Goal: Task Accomplishment & Management: Use online tool/utility

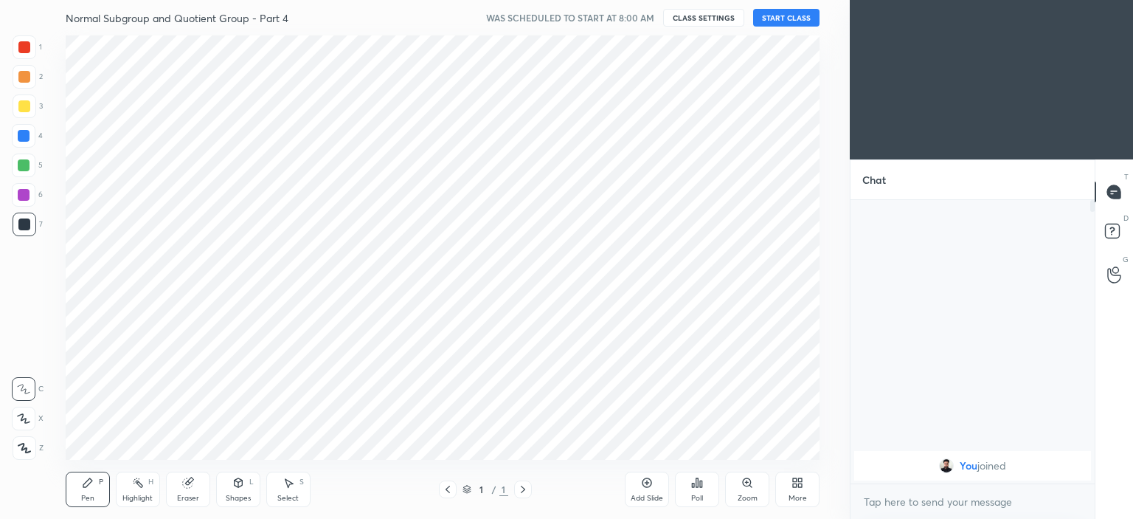
scroll to position [73344, 72978]
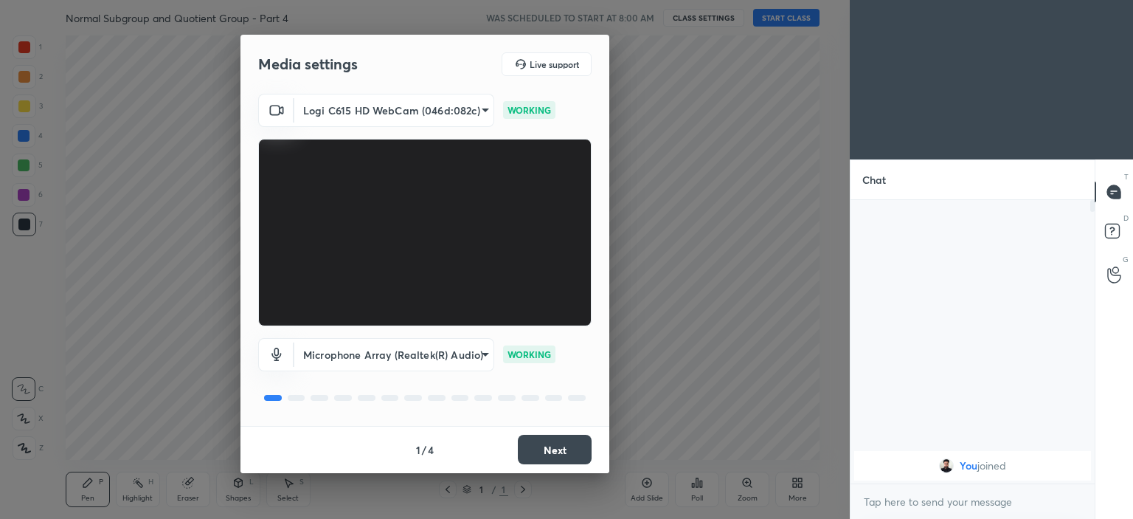
click at [551, 449] on button "Next" at bounding box center [555, 449] width 74 height 30
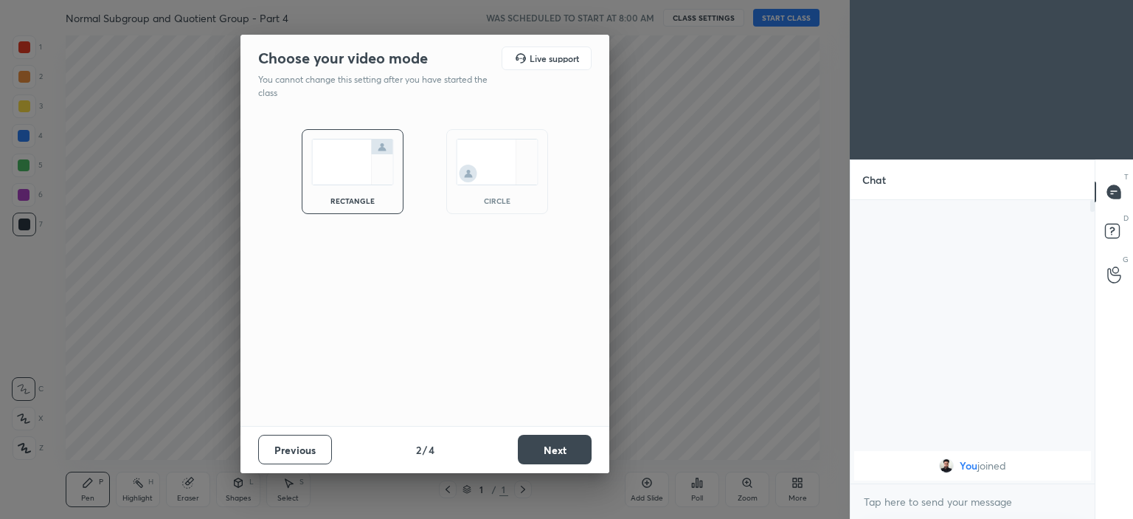
click at [510, 154] on img at bounding box center [497, 162] width 83 height 46
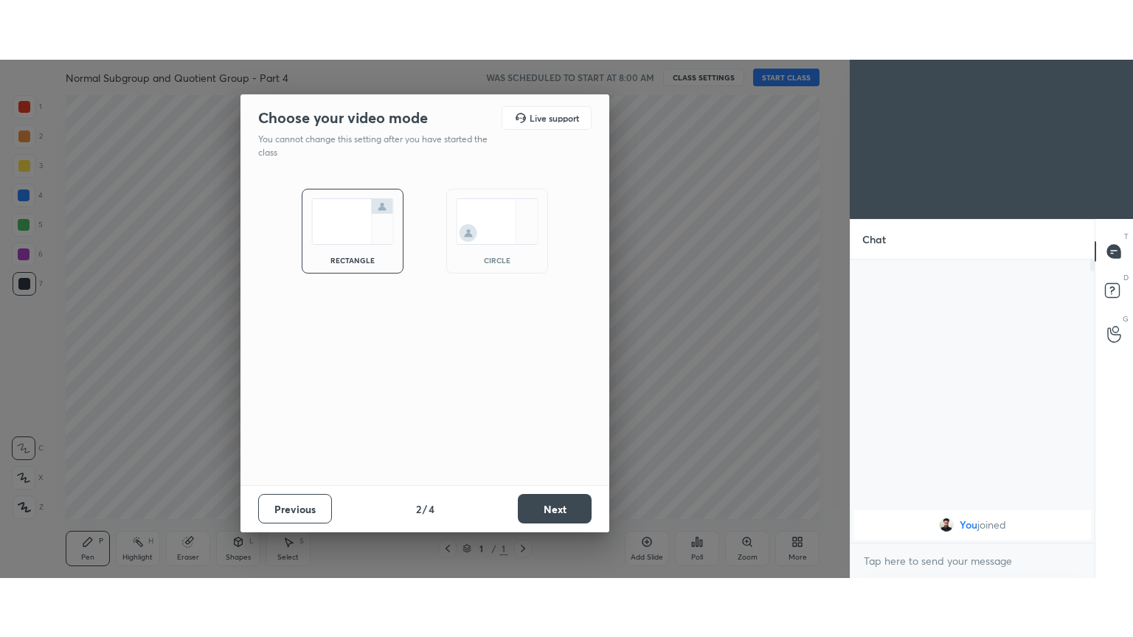
scroll to position [316, 240]
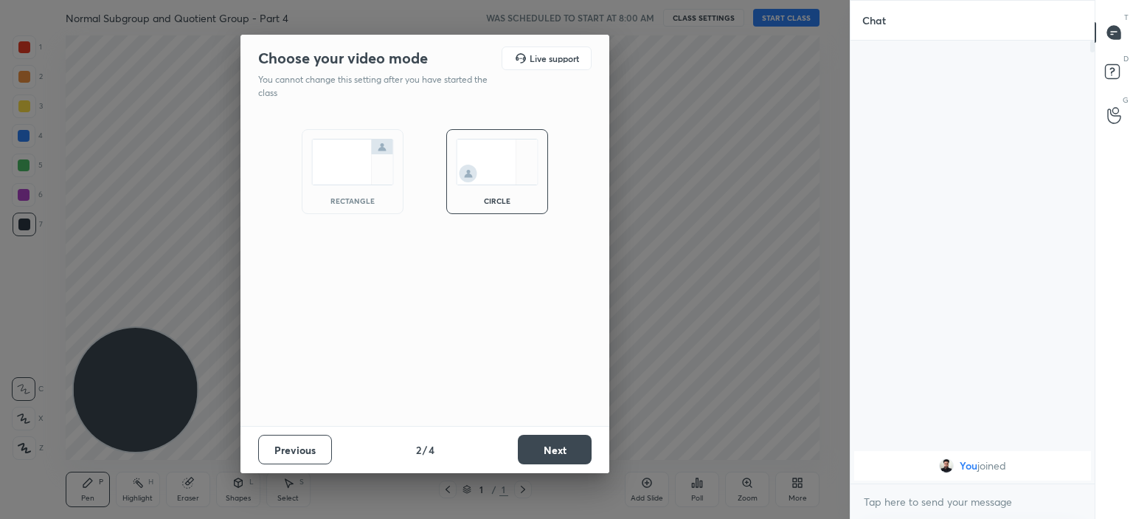
click at [574, 440] on button "Next" at bounding box center [555, 449] width 74 height 30
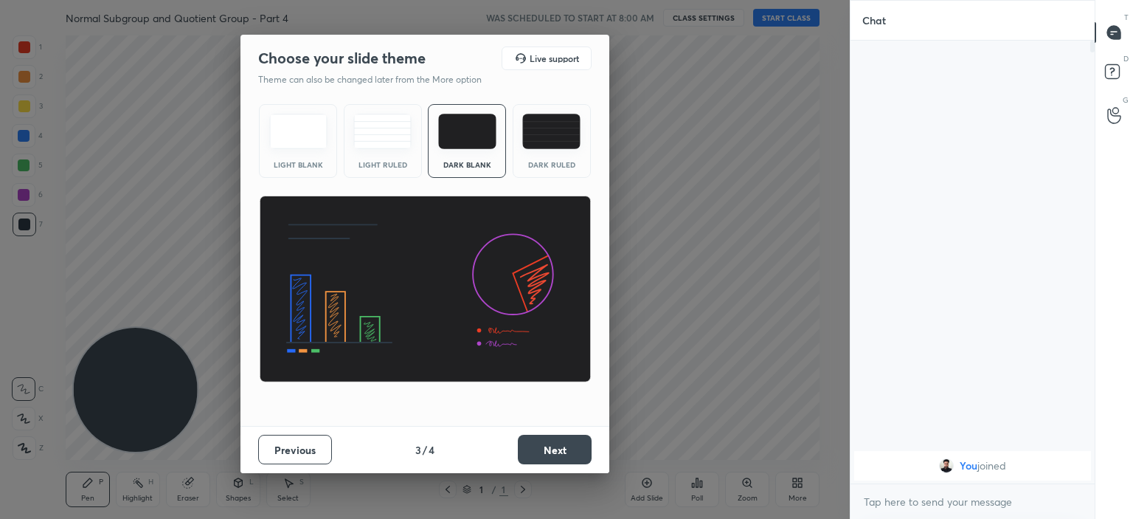
click at [567, 450] on button "Next" at bounding box center [555, 449] width 74 height 30
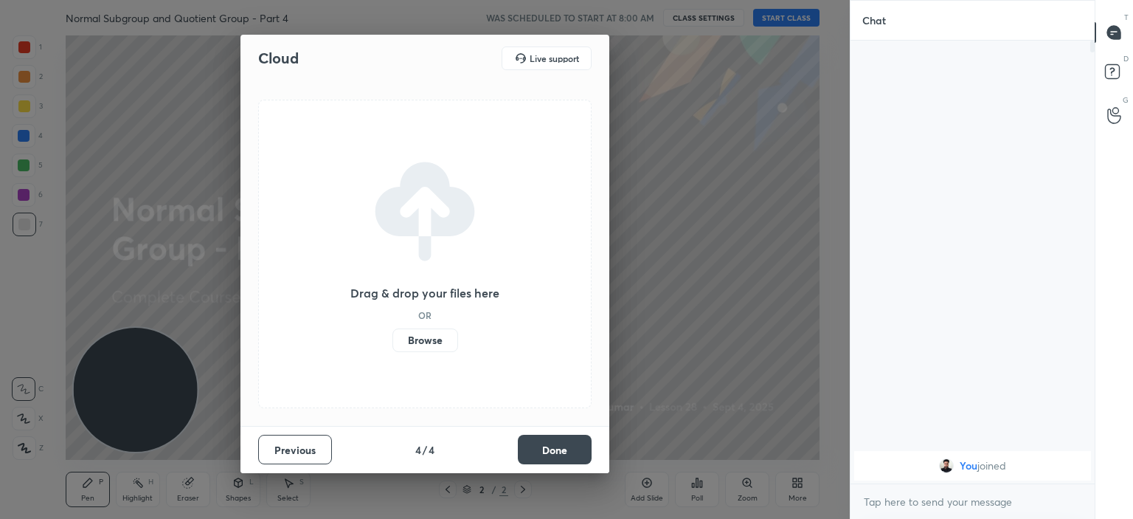
click at [419, 336] on label "Browse" at bounding box center [425, 340] width 66 height 24
click at [392, 336] on input "Browse" at bounding box center [392, 340] width 0 height 24
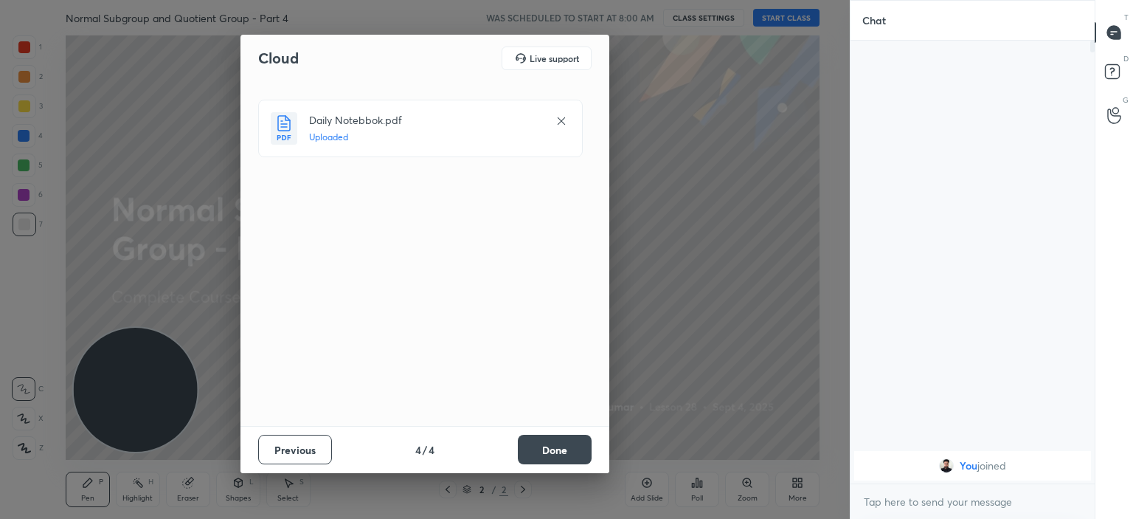
click at [550, 438] on button "Done" at bounding box center [555, 449] width 74 height 30
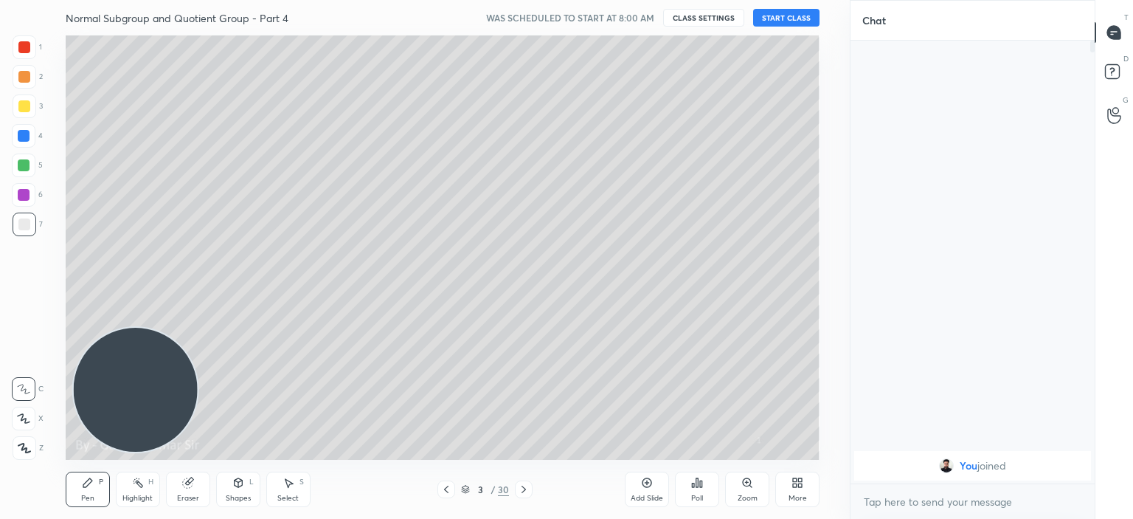
click at [447, 489] on icon at bounding box center [446, 489] width 12 height 12
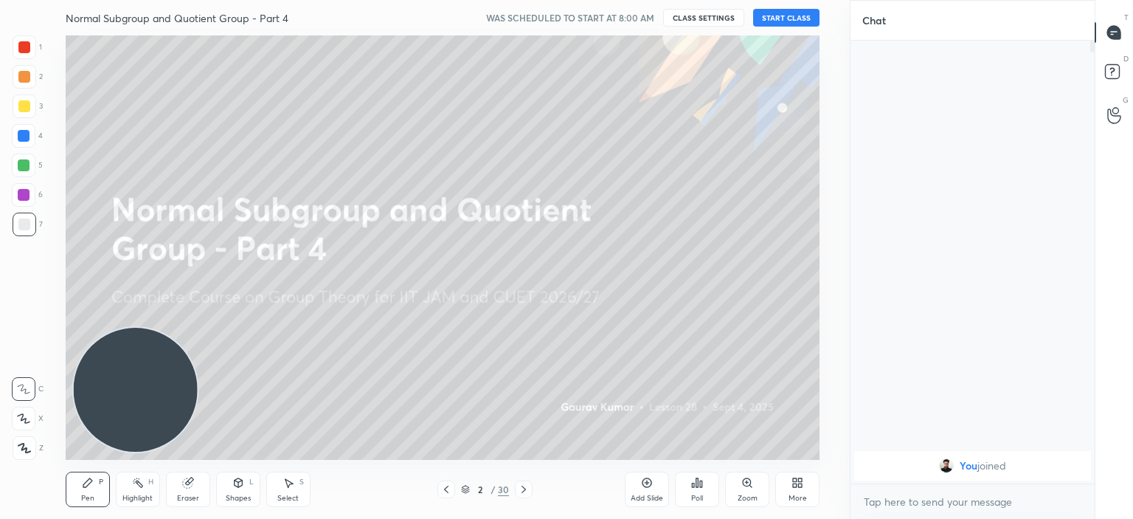
click at [788, 14] on button "START CLASS" at bounding box center [786, 18] width 66 height 18
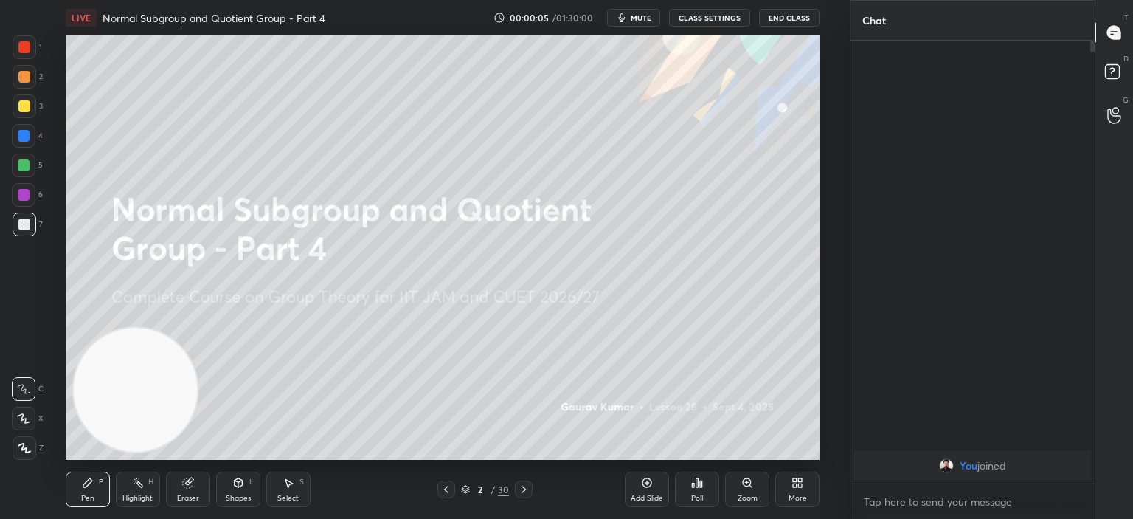
click at [797, 483] on icon at bounding box center [798, 483] width 12 height 12
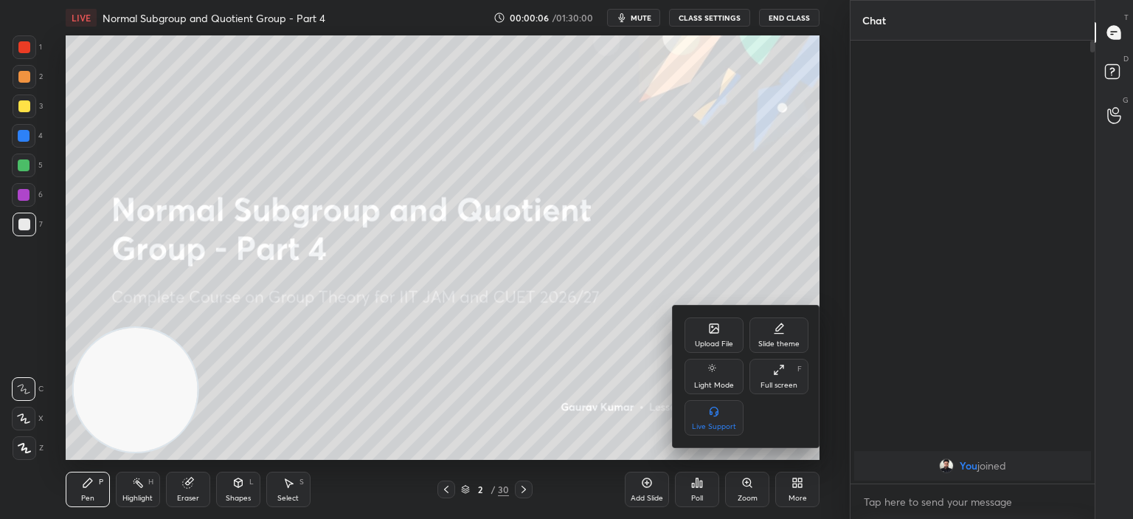
click at [775, 378] on div "Full screen F" at bounding box center [778, 376] width 59 height 35
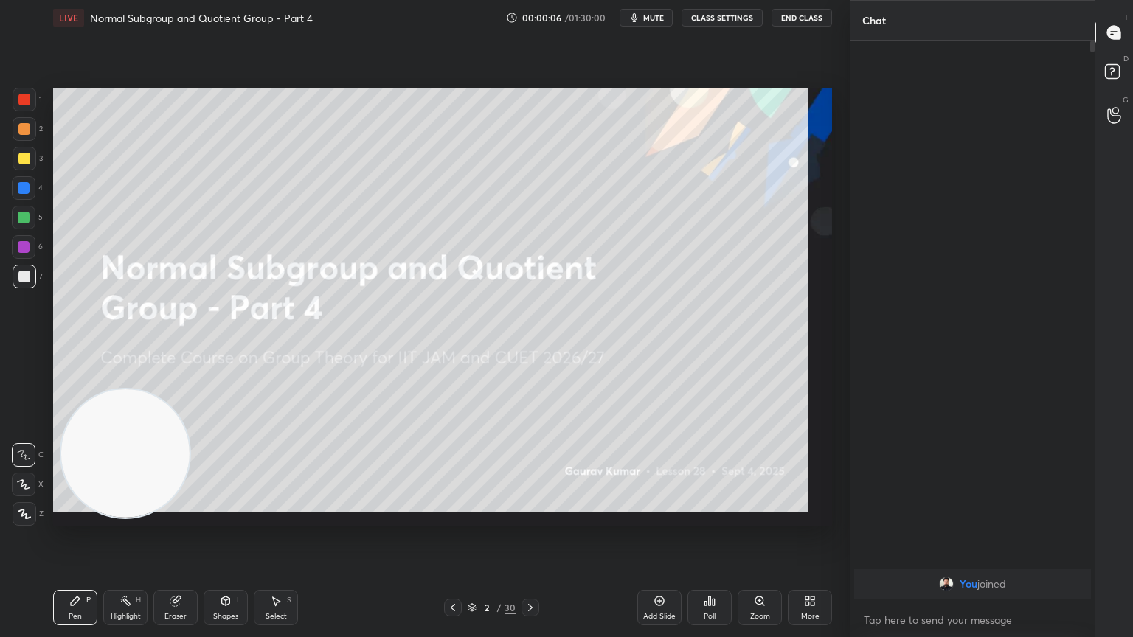
scroll to position [434, 240]
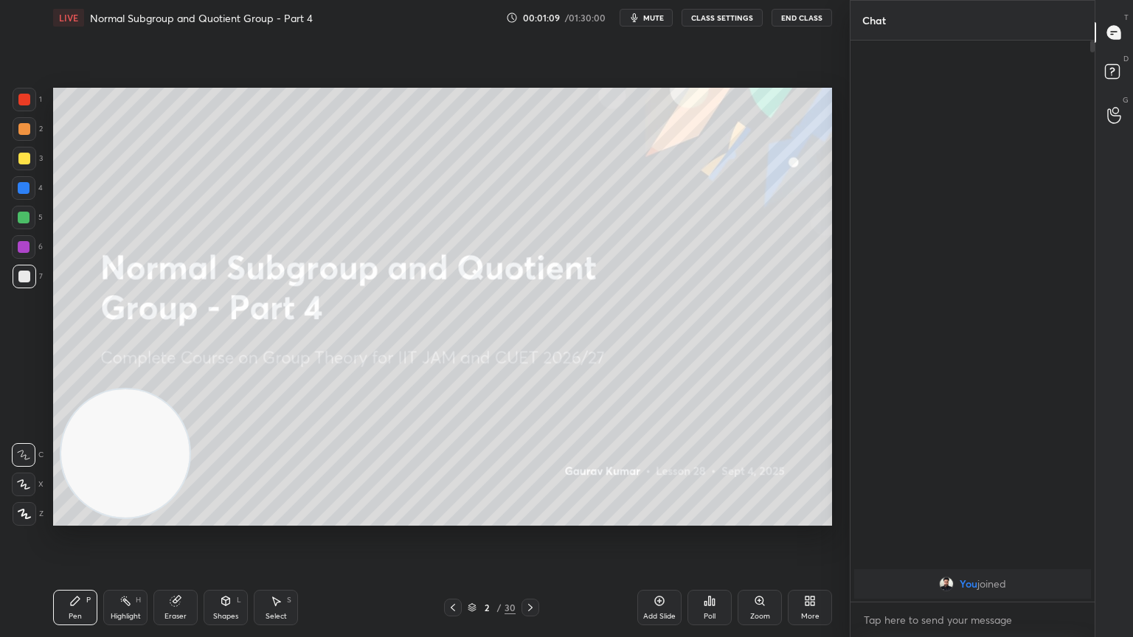
click at [1075, 419] on div "You joined" at bounding box center [973, 321] width 244 height 561
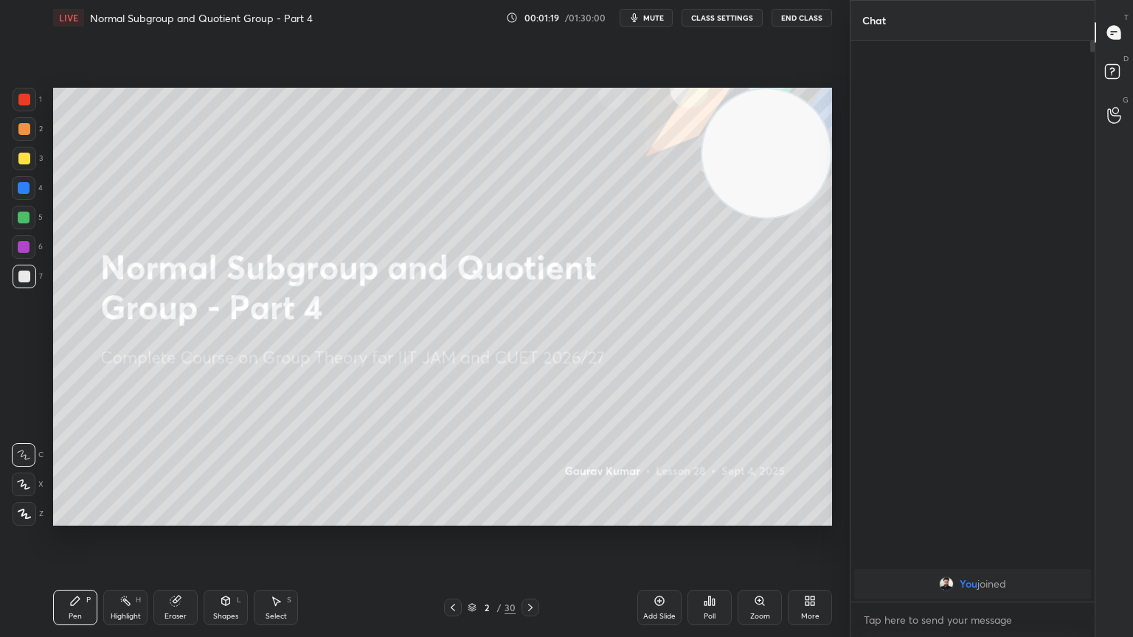
click at [23, 485] on icon at bounding box center [23, 484] width 13 height 10
click at [24, 131] on div at bounding box center [24, 129] width 12 height 12
click at [529, 518] on icon at bounding box center [530, 608] width 12 height 12
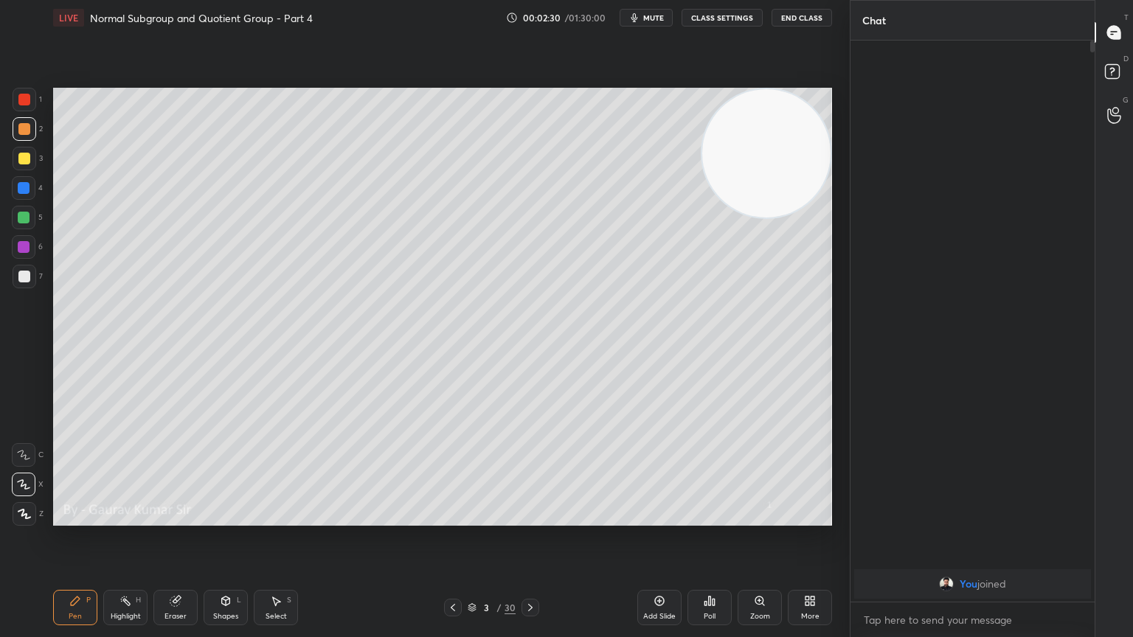
click at [21, 100] on div at bounding box center [24, 100] width 12 height 12
click at [27, 159] on div at bounding box center [24, 159] width 12 height 12
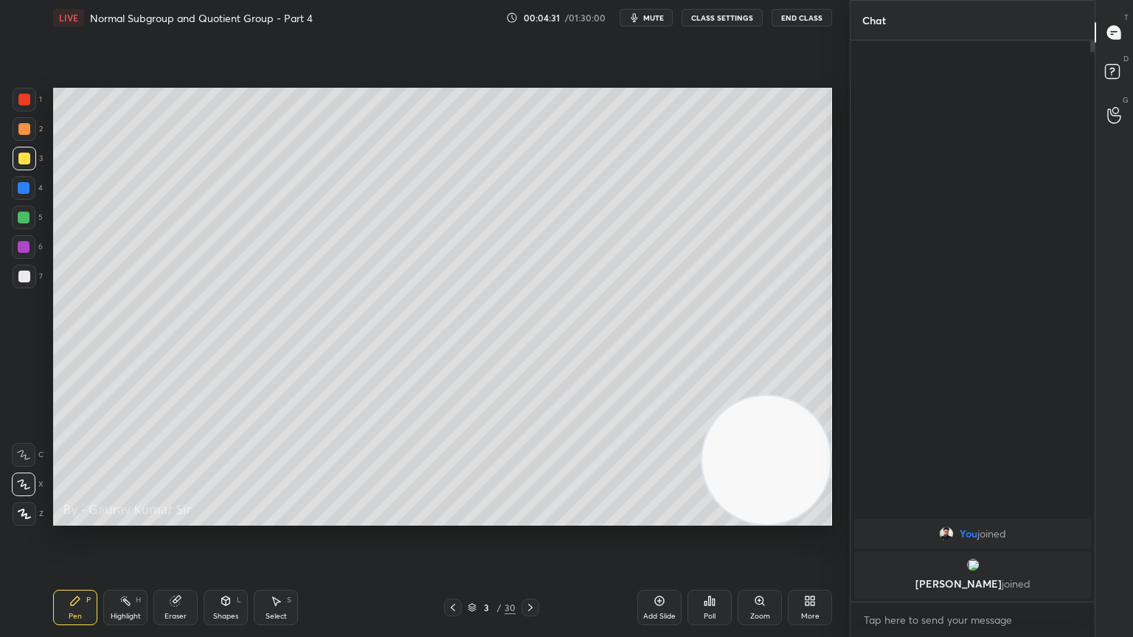
click at [27, 248] on div at bounding box center [24, 247] width 12 height 12
click at [24, 246] on div at bounding box center [24, 247] width 12 height 12
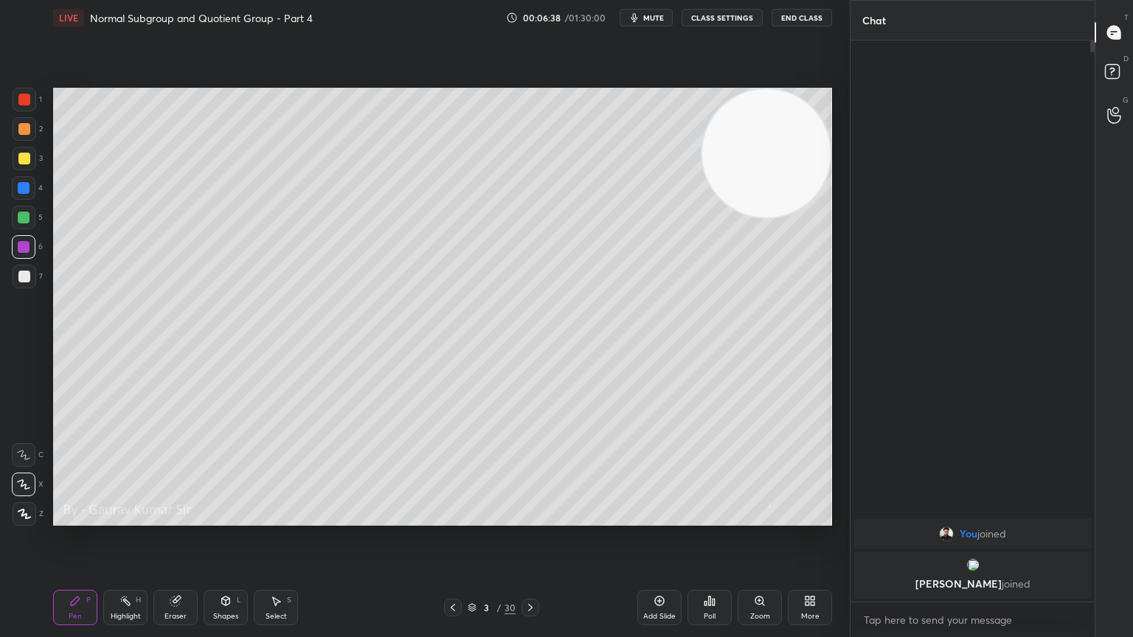
click at [529, 518] on icon at bounding box center [530, 608] width 12 height 12
click at [23, 159] on div at bounding box center [24, 159] width 12 height 12
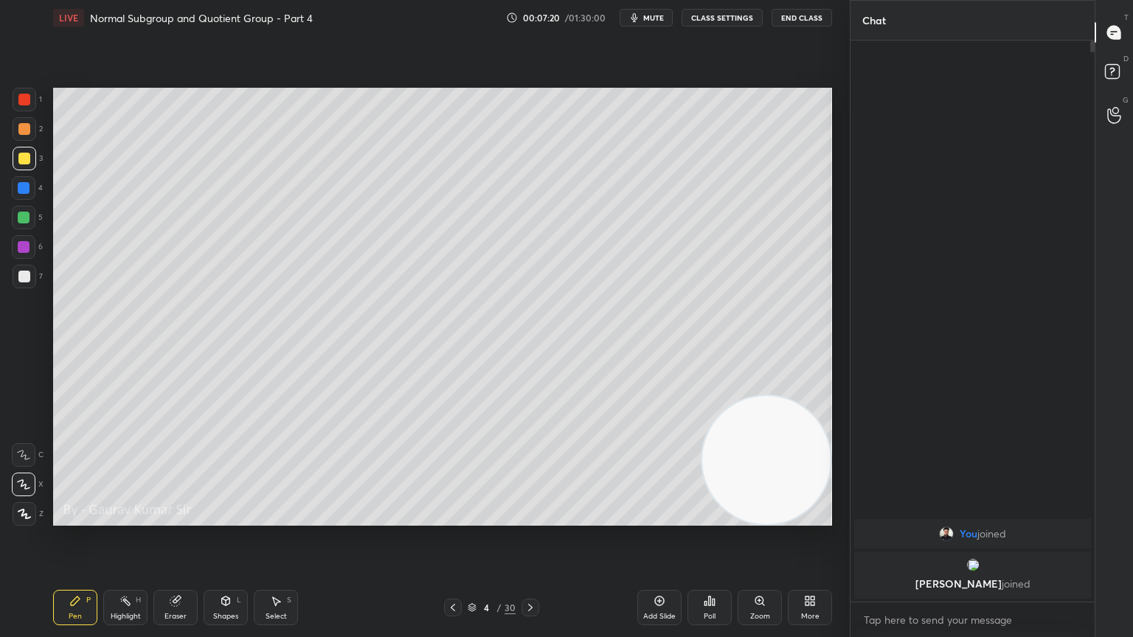
click at [24, 189] on div at bounding box center [24, 188] width 12 height 12
click at [175, 518] on div "Eraser" at bounding box center [176, 616] width 22 height 7
click at [81, 518] on div "Pen" at bounding box center [75, 616] width 13 height 7
click at [332, 518] on div "Setting up your live class Poll for secs No correct answer Start poll" at bounding box center [442, 306] width 791 height 543
click at [23, 156] on div at bounding box center [24, 159] width 12 height 12
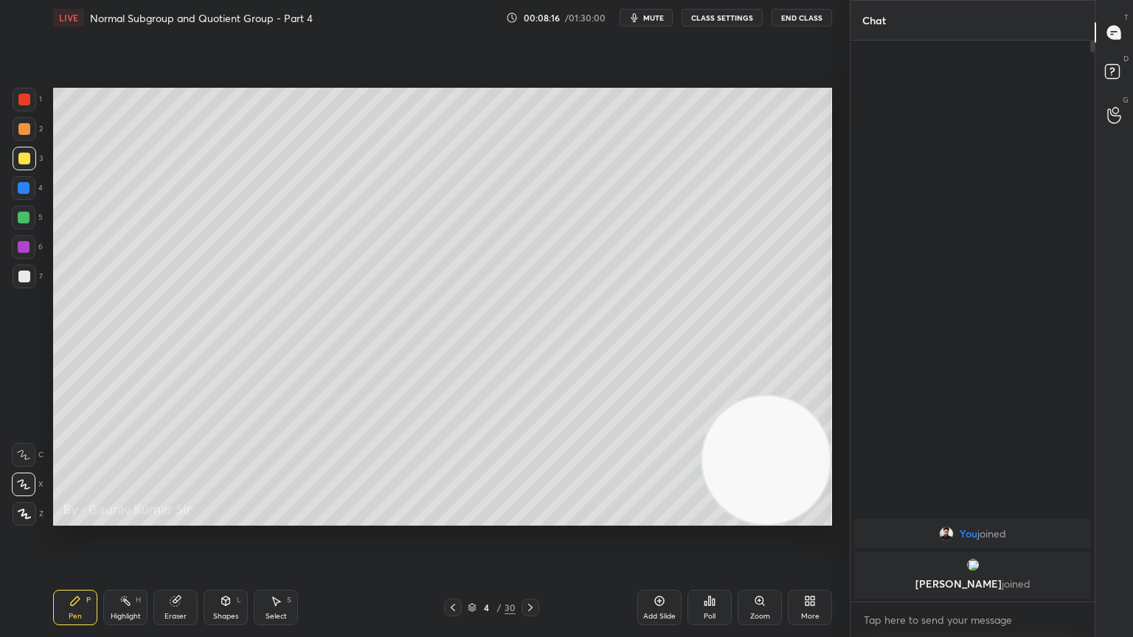
click at [24, 100] on div at bounding box center [24, 100] width 12 height 12
click at [24, 223] on div at bounding box center [24, 218] width 12 height 12
click at [23, 251] on div at bounding box center [24, 247] width 12 height 12
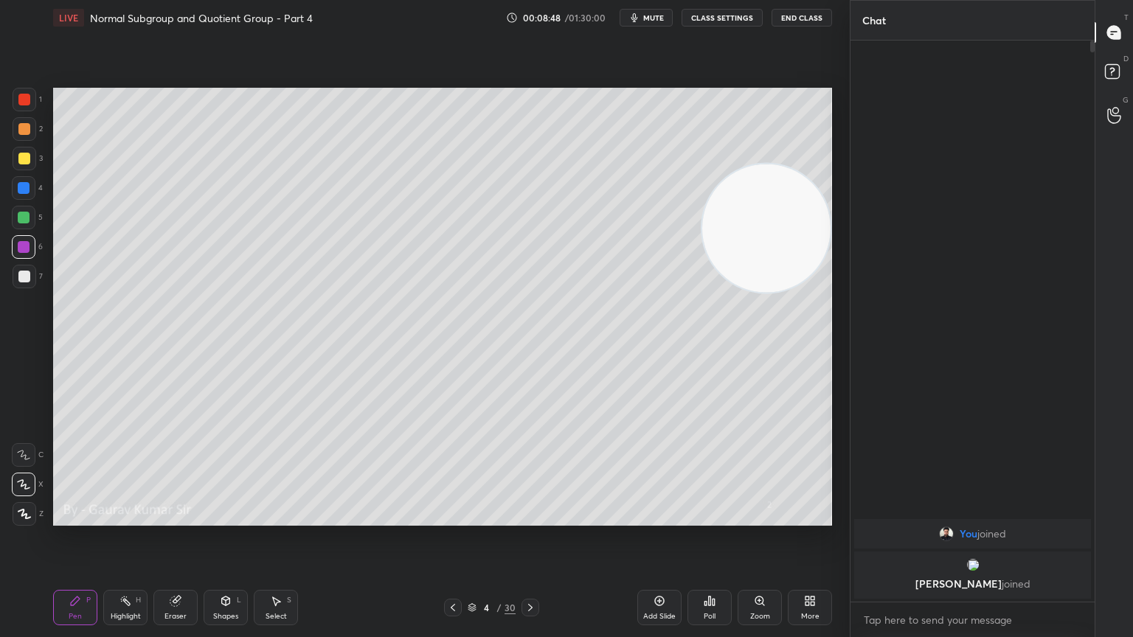
click at [24, 128] on div at bounding box center [24, 129] width 12 height 12
click at [24, 249] on div at bounding box center [24, 247] width 12 height 12
click at [533, 518] on icon at bounding box center [530, 608] width 12 height 12
click at [25, 103] on div at bounding box center [24, 100] width 12 height 12
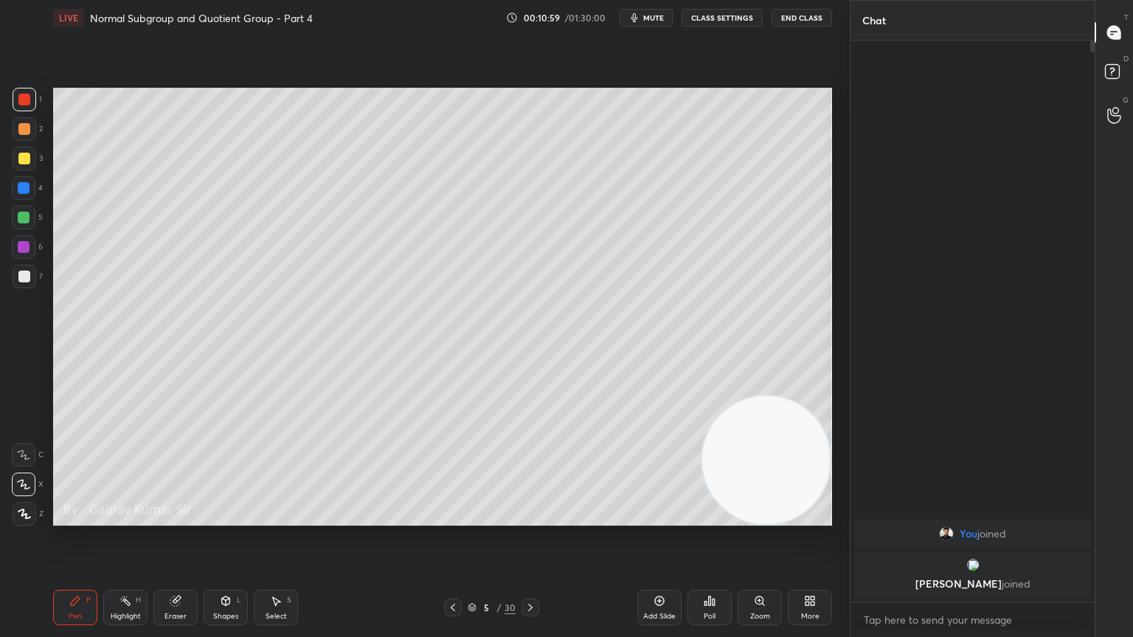
click at [28, 127] on div at bounding box center [24, 129] width 12 height 12
click at [24, 100] on div at bounding box center [24, 100] width 12 height 12
click at [529, 518] on icon at bounding box center [530, 608] width 12 height 12
click at [21, 125] on div at bounding box center [24, 129] width 12 height 12
click at [181, 518] on div "Eraser" at bounding box center [176, 616] width 22 height 7
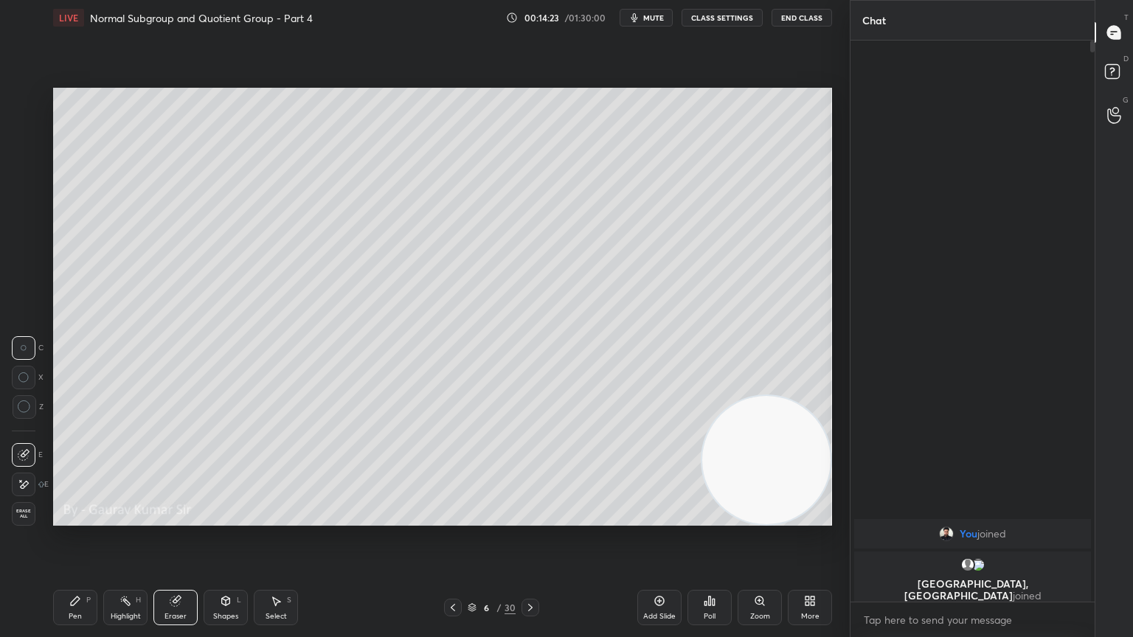
click at [107, 518] on div "Highlight H" at bounding box center [125, 607] width 44 height 35
click at [76, 518] on div "Pen" at bounding box center [75, 616] width 13 height 7
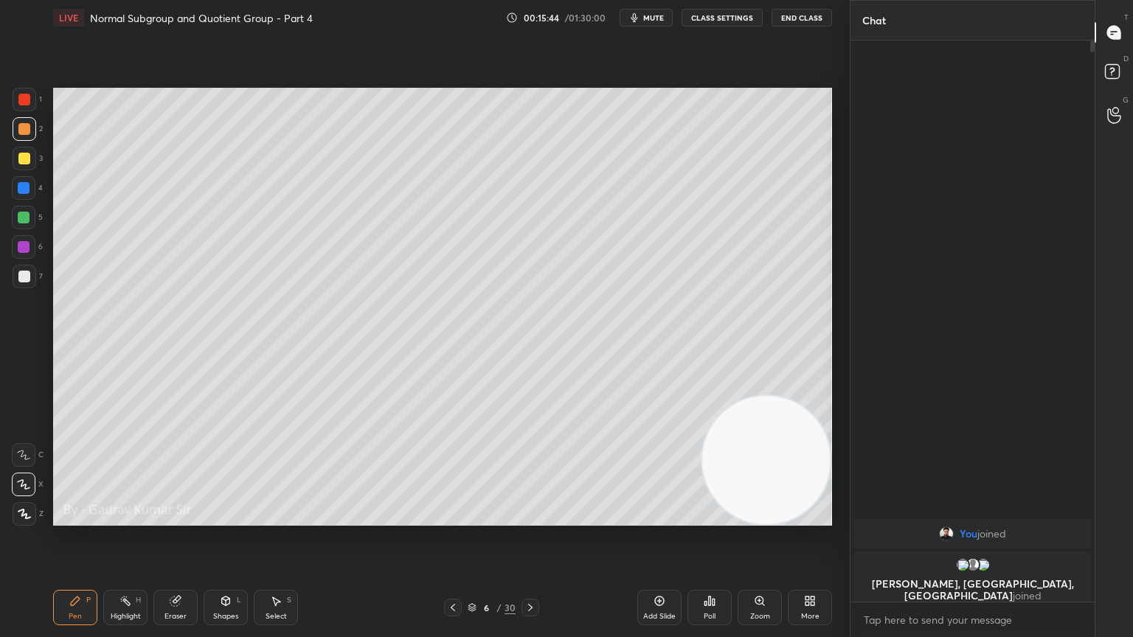
click at [481, 518] on div "Setting up your live class Poll for secs No correct answer Start poll" at bounding box center [442, 306] width 791 height 543
click at [21, 248] on div at bounding box center [24, 247] width 12 height 12
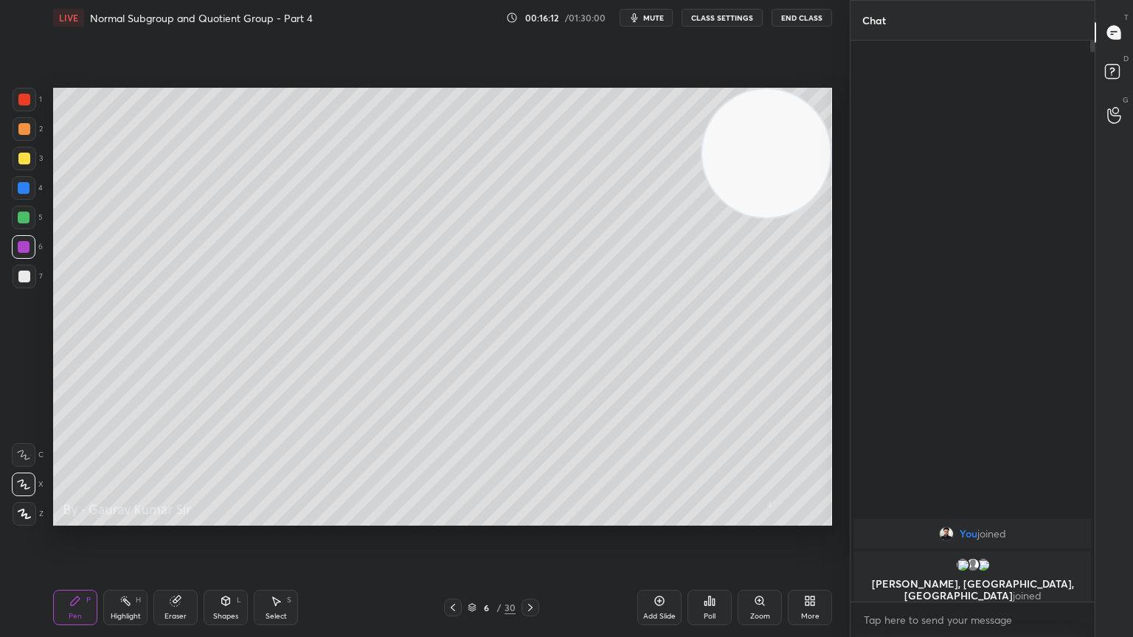
click at [721, 518] on div "Poll" at bounding box center [710, 607] width 44 height 35
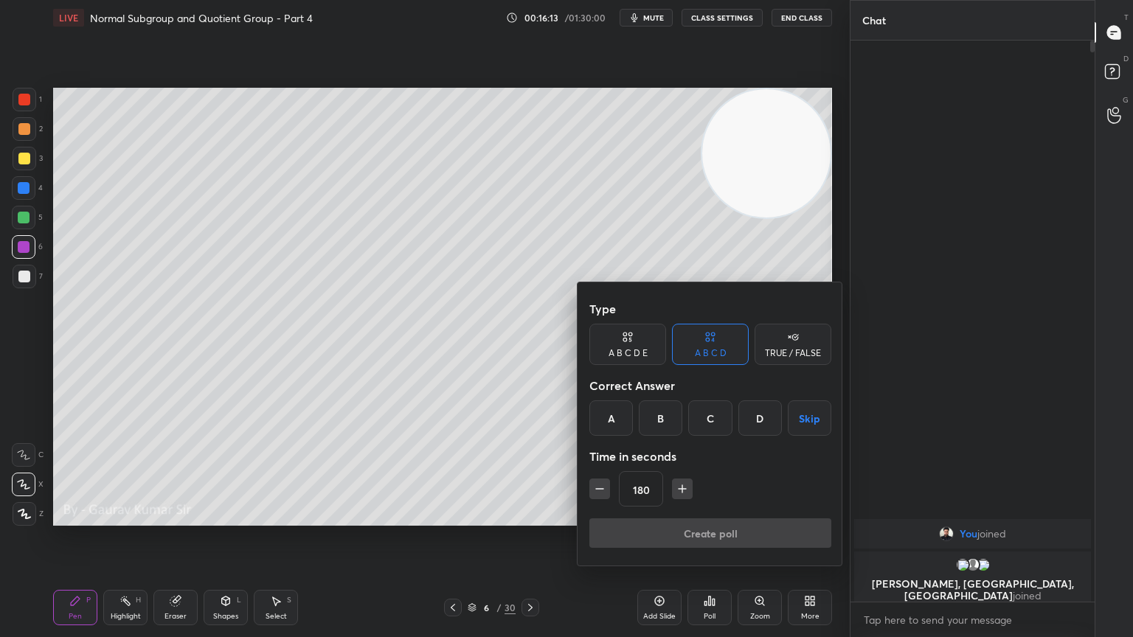
click at [522, 451] on div at bounding box center [566, 318] width 1133 height 637
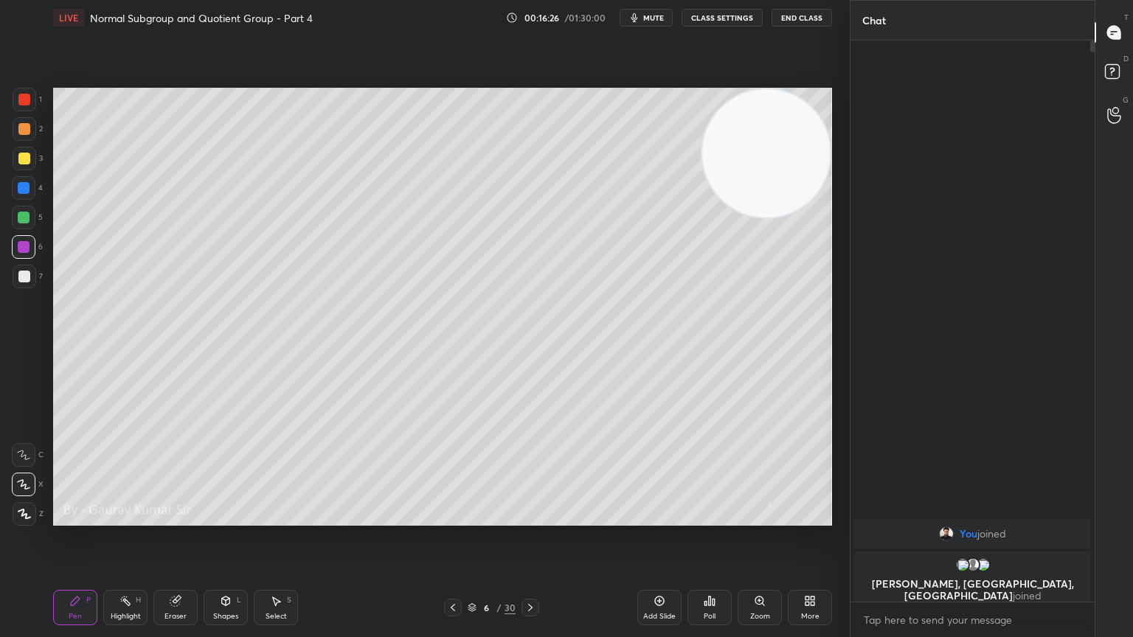
click at [24, 275] on div at bounding box center [24, 277] width 12 height 12
click at [183, 518] on div "Eraser" at bounding box center [175, 607] width 44 height 35
click at [66, 518] on div "Pen P" at bounding box center [75, 607] width 44 height 35
click at [20, 249] on div at bounding box center [24, 247] width 12 height 12
click at [452, 518] on icon at bounding box center [453, 608] width 12 height 12
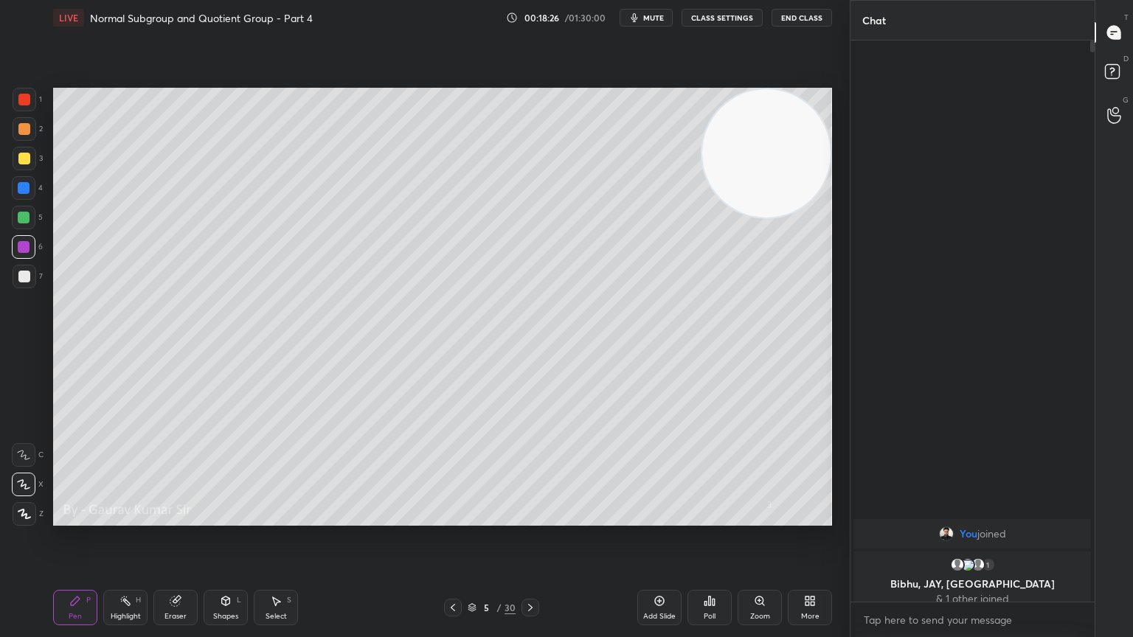
click at [527, 518] on icon at bounding box center [530, 608] width 12 height 12
click at [24, 131] on div at bounding box center [24, 129] width 12 height 12
click at [22, 161] on div at bounding box center [24, 159] width 12 height 12
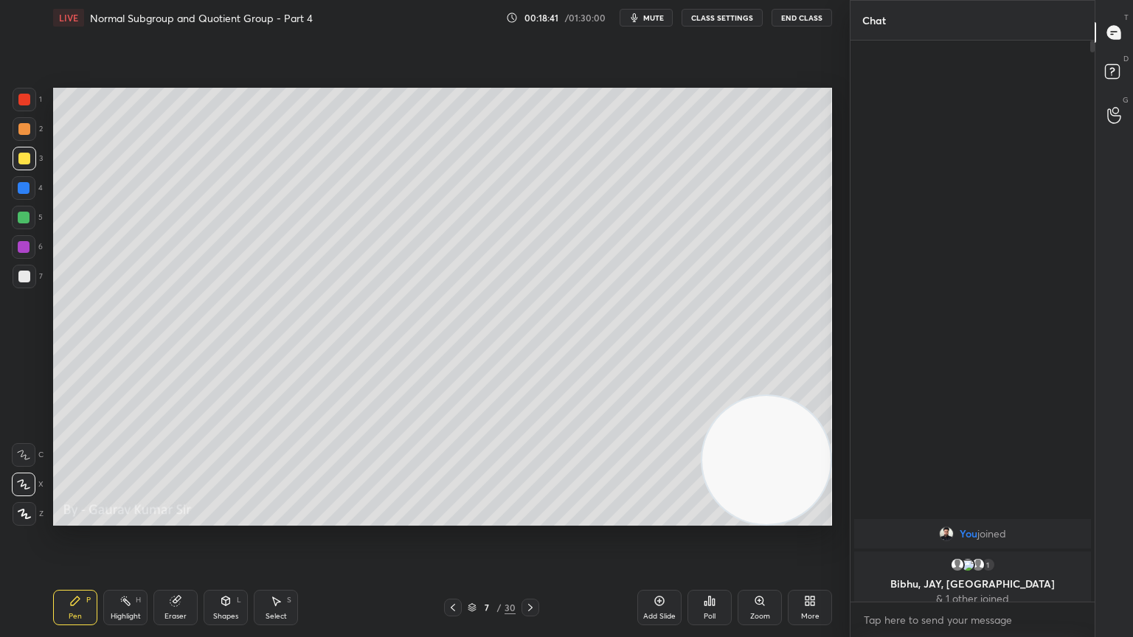
click at [177, 518] on icon at bounding box center [177, 599] width 8 height 7
click at [85, 518] on div "Pen P" at bounding box center [75, 607] width 44 height 35
click at [21, 98] on div at bounding box center [24, 100] width 12 height 12
click at [24, 251] on div at bounding box center [24, 247] width 12 height 12
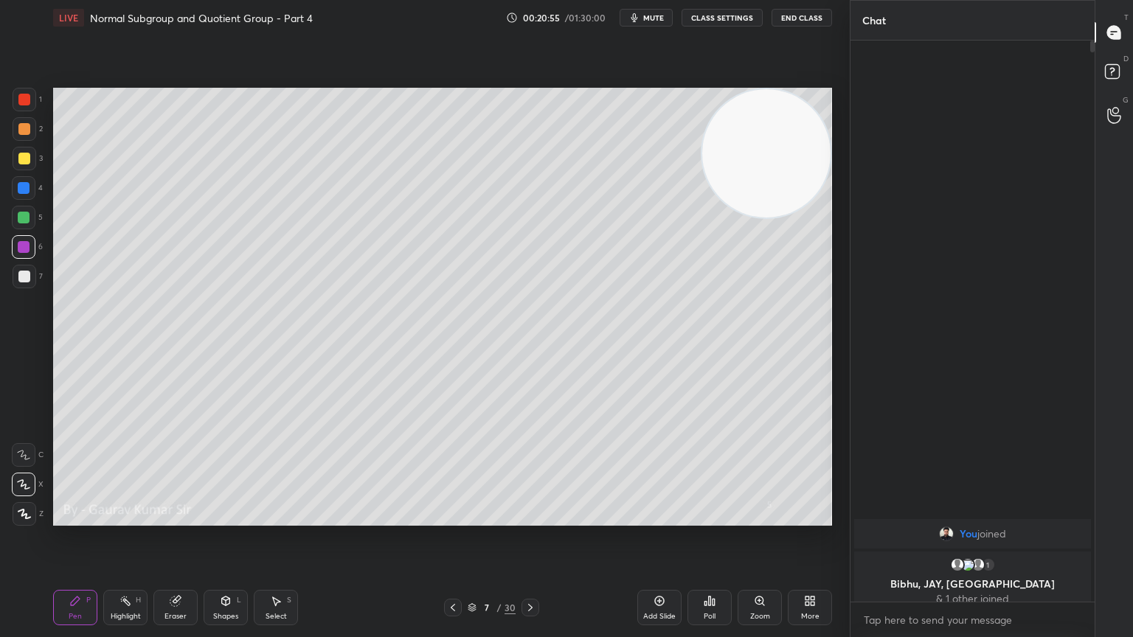
click at [171, 518] on div "Eraser" at bounding box center [176, 616] width 22 height 7
click at [80, 518] on div "Pen" at bounding box center [75, 616] width 13 height 7
click at [21, 158] on div at bounding box center [24, 159] width 12 height 12
click at [286, 518] on div "Select S" at bounding box center [276, 607] width 44 height 35
click at [154, 410] on div "0 ° Undo Copy Duplicate Duplicate to new slide Delete" at bounding box center [442, 307] width 779 height 438
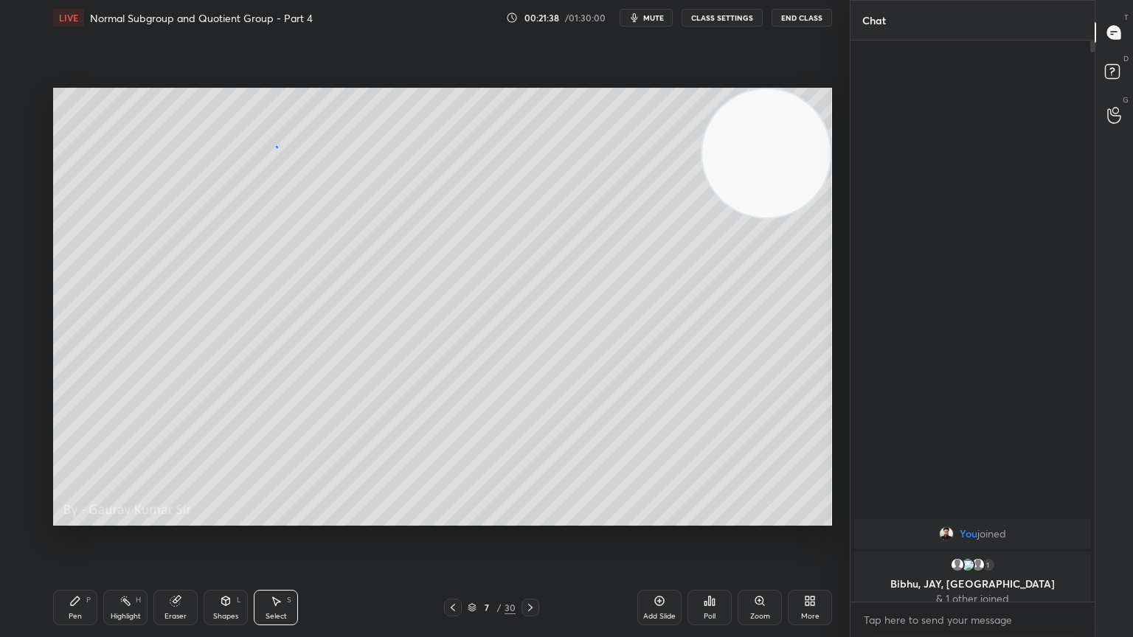
click at [276, 145] on div "0 ° Undo Copy Duplicate Duplicate to new slide Delete" at bounding box center [442, 307] width 779 height 438
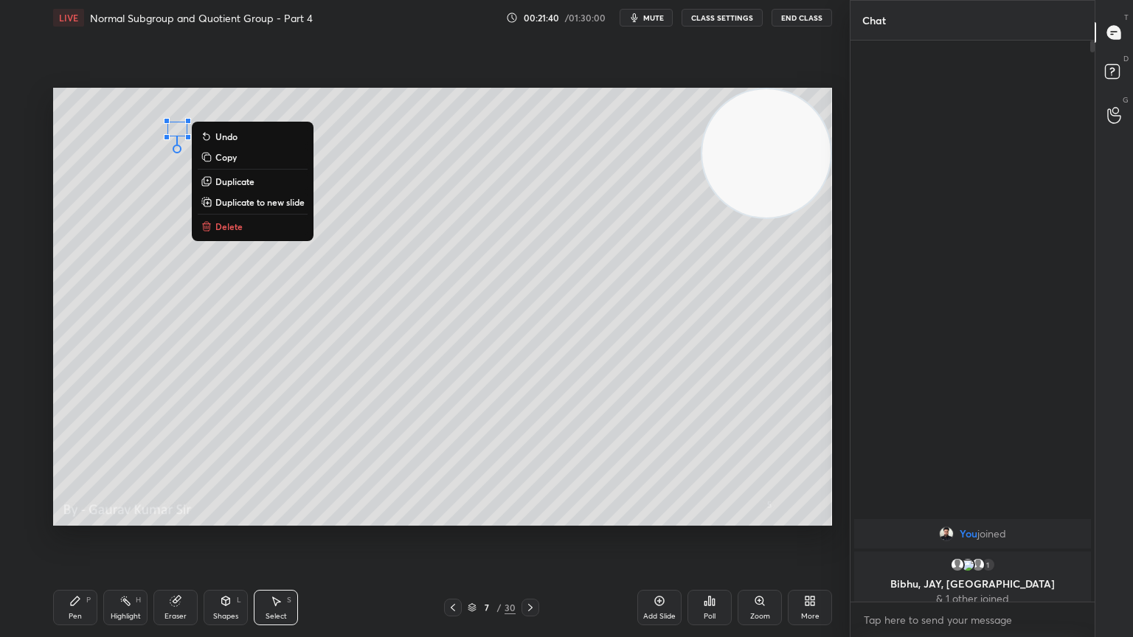
click at [272, 434] on div "0 ° Undo Copy Duplicate Duplicate to new slide Delete" at bounding box center [442, 307] width 779 height 438
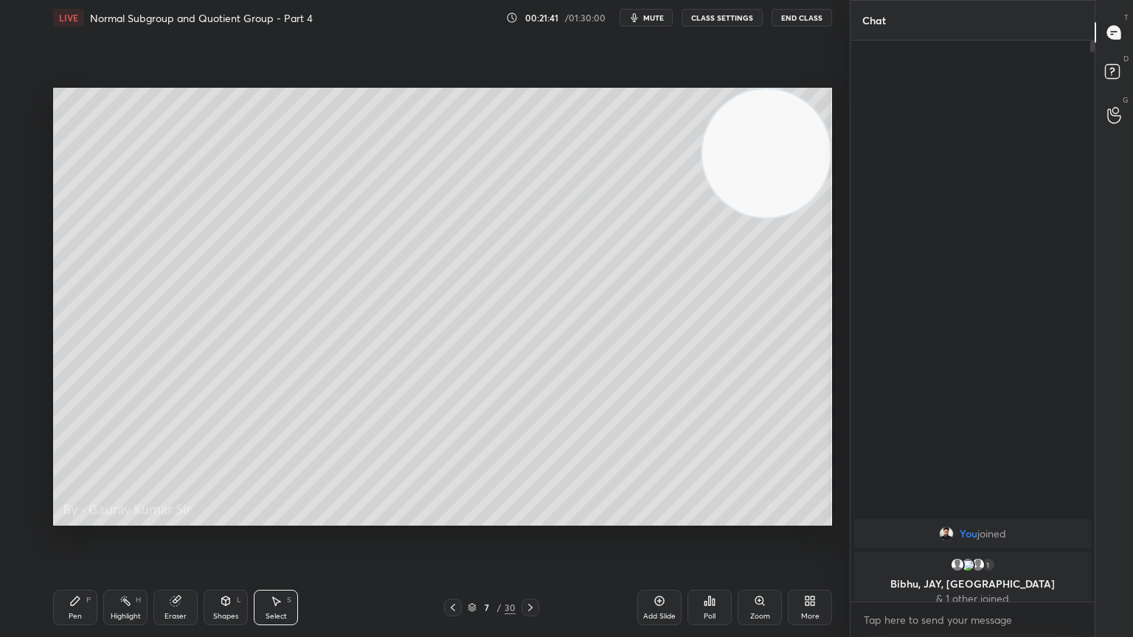
click at [74, 518] on div "Pen" at bounding box center [75, 616] width 13 height 7
click at [529, 518] on icon at bounding box center [530, 607] width 4 height 7
click at [21, 102] on div at bounding box center [24, 100] width 12 height 12
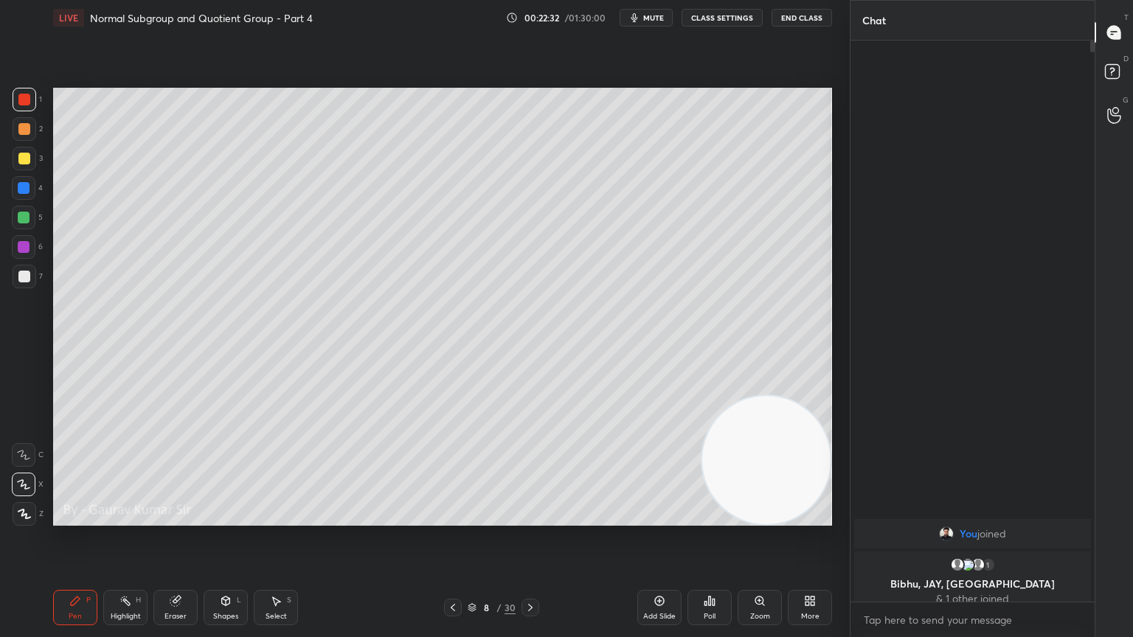
click at [449, 518] on icon at bounding box center [453, 608] width 12 height 12
click at [529, 518] on icon at bounding box center [530, 608] width 12 height 12
click at [24, 159] on div at bounding box center [24, 159] width 12 height 12
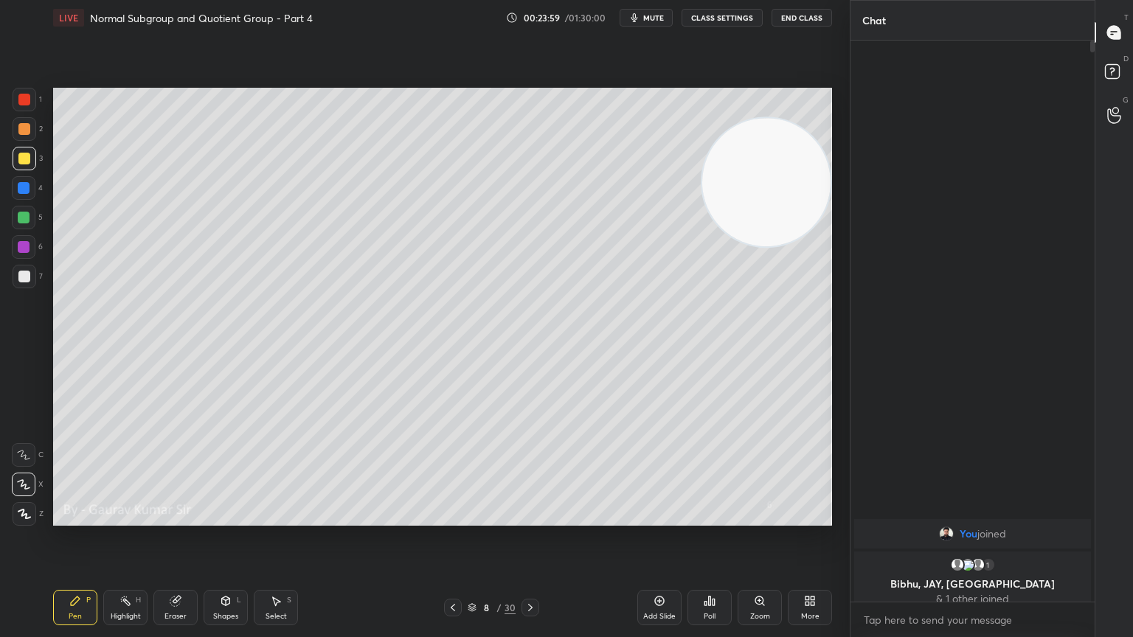
click at [531, 518] on icon at bounding box center [530, 607] width 4 height 7
click at [25, 100] on div at bounding box center [24, 100] width 12 height 12
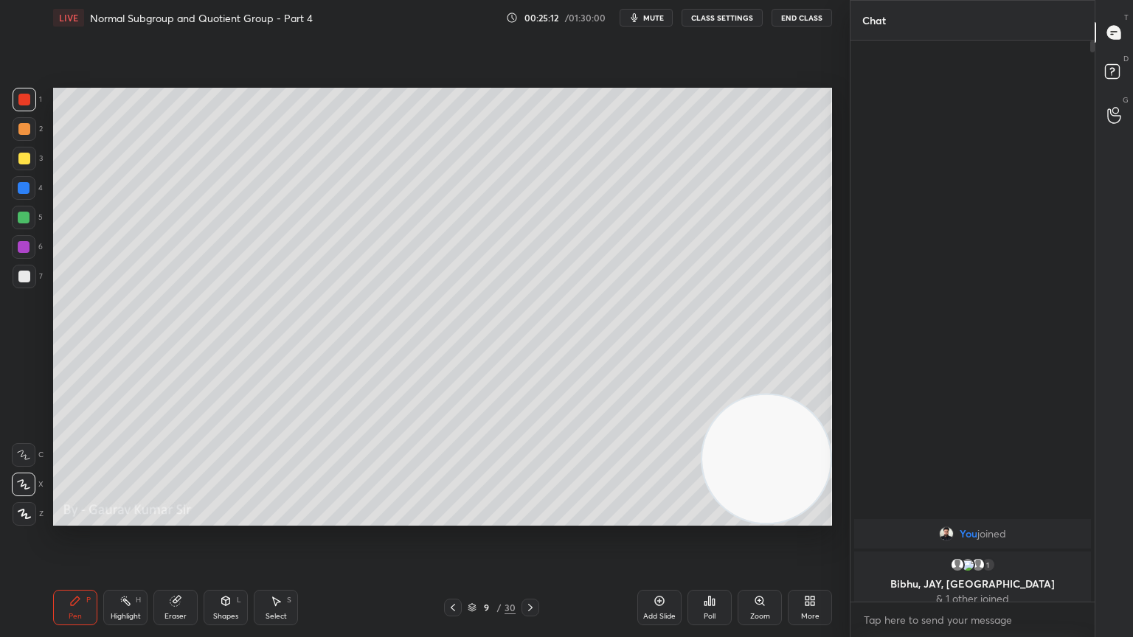
click at [176, 518] on div "Eraser" at bounding box center [175, 607] width 44 height 35
click at [82, 518] on div "Pen P" at bounding box center [75, 607] width 44 height 35
click at [24, 159] on div at bounding box center [24, 159] width 12 height 12
click at [27, 103] on div at bounding box center [24, 100] width 12 height 12
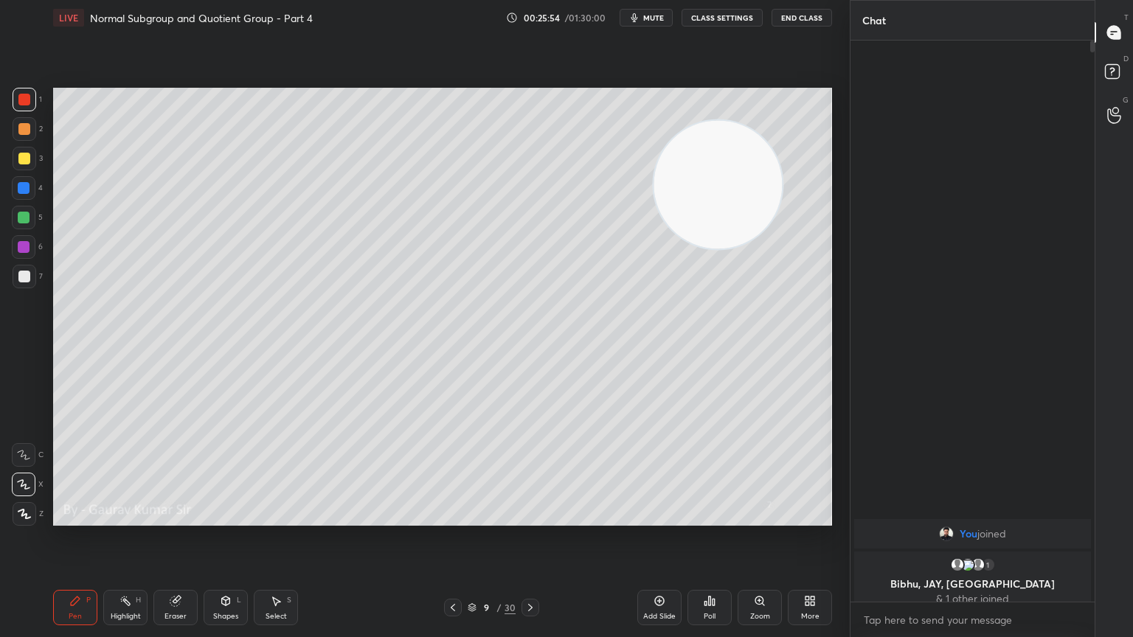
click at [176, 518] on div "Eraser" at bounding box center [175, 607] width 44 height 35
click at [75, 518] on div "Pen P" at bounding box center [75, 607] width 44 height 35
click at [176, 518] on div "Eraser" at bounding box center [175, 607] width 44 height 35
click at [27, 482] on icon at bounding box center [24, 485] width 12 height 13
click at [82, 518] on div "Pen P" at bounding box center [75, 607] width 44 height 35
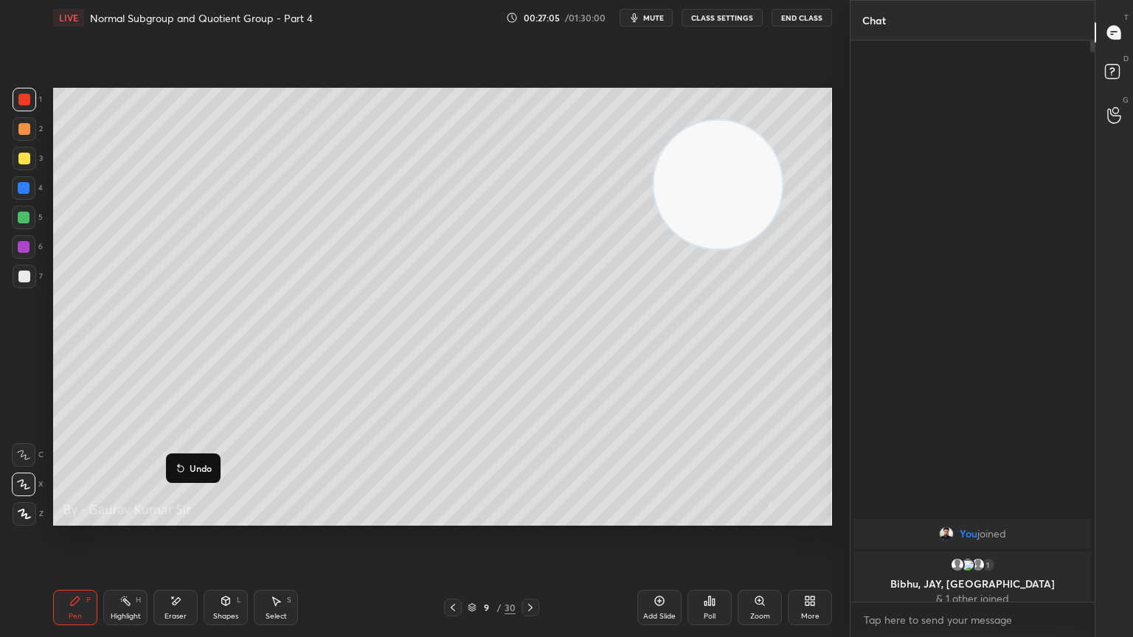
click at [21, 249] on div at bounding box center [24, 247] width 12 height 12
click at [24, 103] on div at bounding box center [24, 100] width 12 height 12
click at [534, 518] on icon at bounding box center [530, 608] width 12 height 12
click at [24, 162] on div at bounding box center [24, 159] width 12 height 12
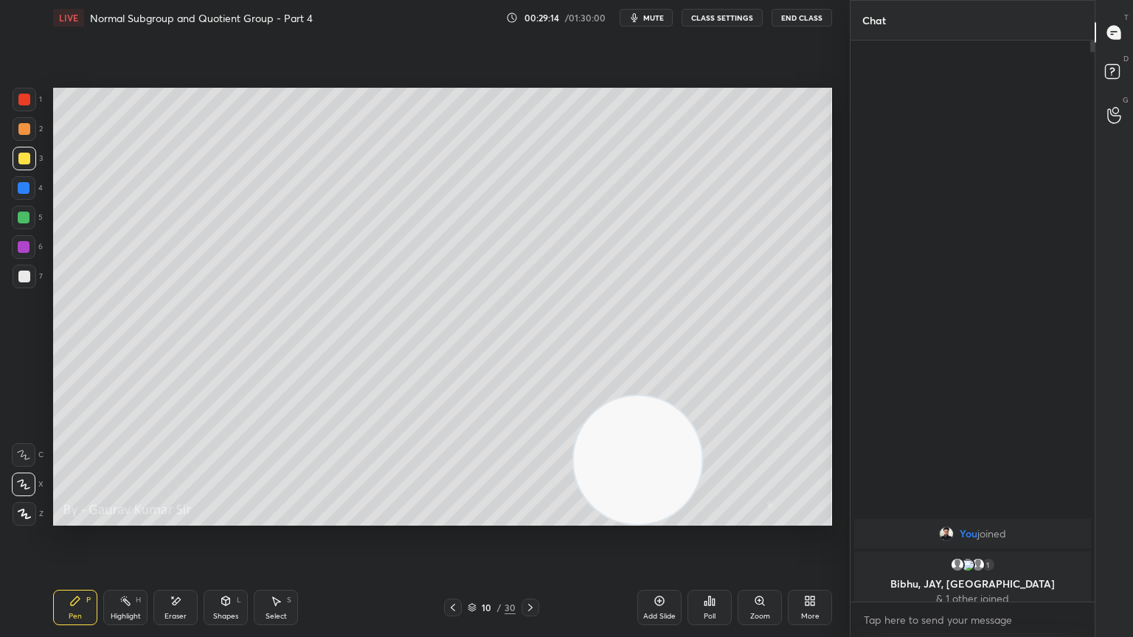
click at [30, 218] on div at bounding box center [24, 218] width 12 height 12
click at [180, 518] on icon at bounding box center [176, 601] width 12 height 13
click at [86, 518] on div "Pen P" at bounding box center [75, 607] width 44 height 35
click at [184, 518] on div "Eraser" at bounding box center [175, 607] width 44 height 35
click at [449, 518] on icon at bounding box center [453, 608] width 12 height 12
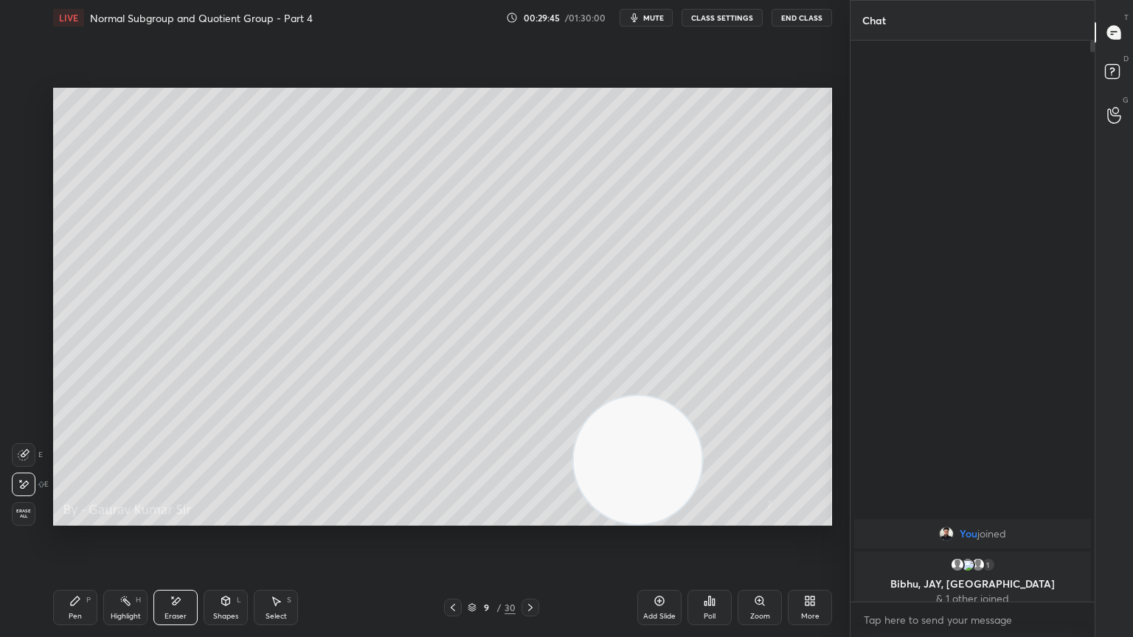
click at [529, 518] on icon at bounding box center [530, 608] width 12 height 12
click at [69, 518] on div "Pen P" at bounding box center [75, 607] width 44 height 35
click at [24, 103] on div at bounding box center [24, 100] width 12 height 12
click at [22, 159] on div at bounding box center [24, 159] width 12 height 12
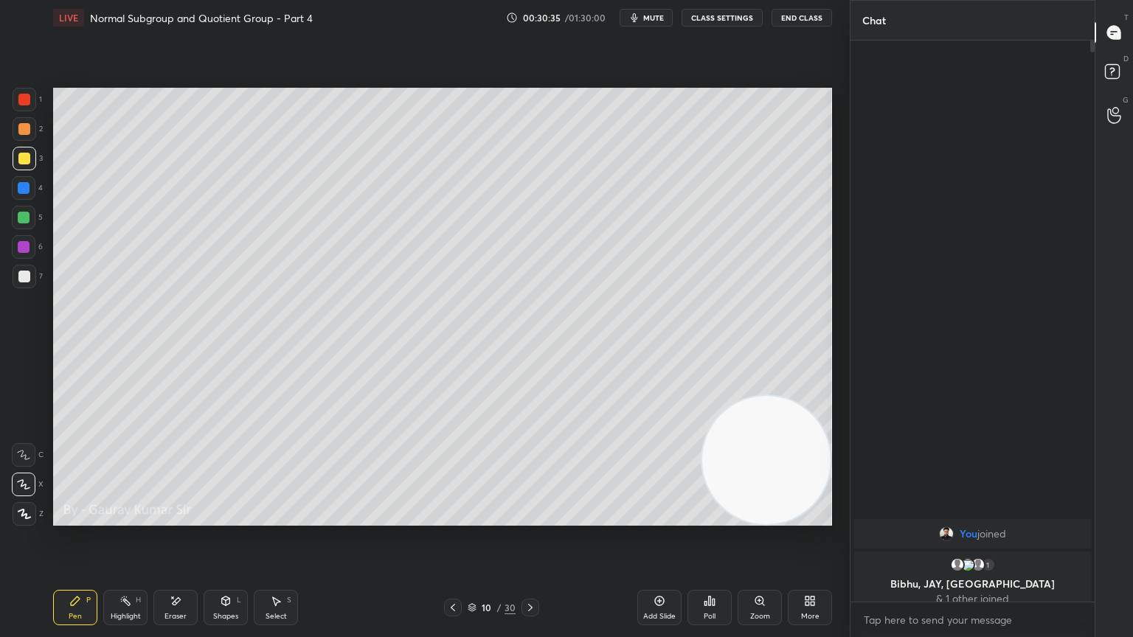
click at [24, 246] on div at bounding box center [24, 247] width 12 height 12
click at [26, 279] on div at bounding box center [24, 277] width 12 height 12
click at [27, 246] on div at bounding box center [24, 247] width 12 height 12
click at [24, 279] on div at bounding box center [24, 277] width 12 height 12
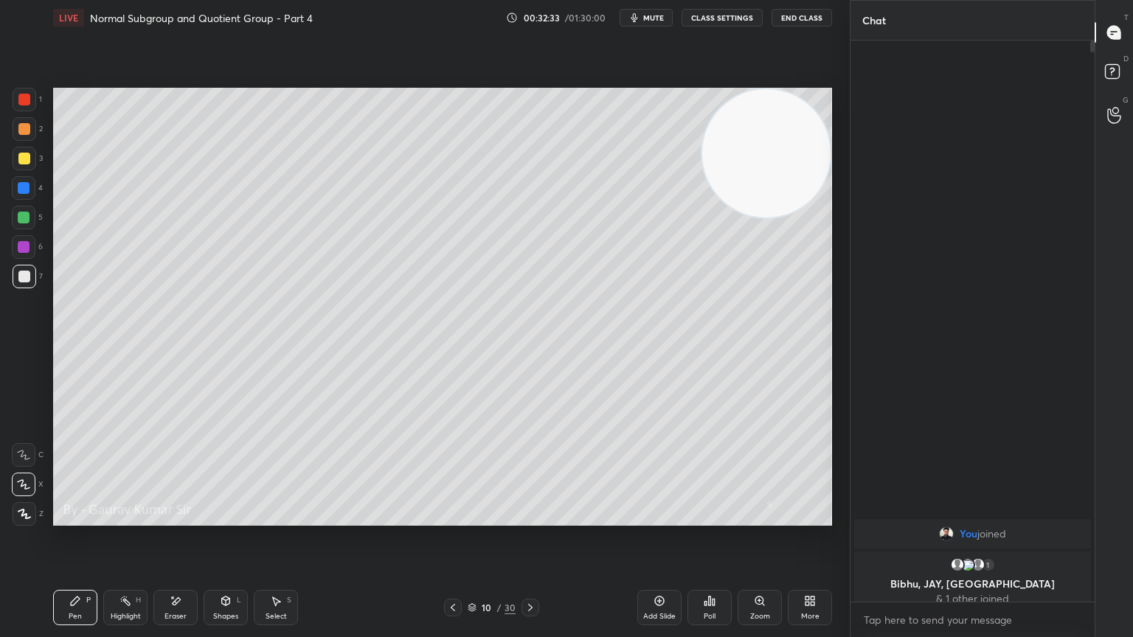
click at [21, 247] on div at bounding box center [24, 247] width 12 height 12
click at [531, 518] on icon at bounding box center [530, 607] width 4 height 7
click at [24, 103] on div at bounding box center [24, 100] width 12 height 12
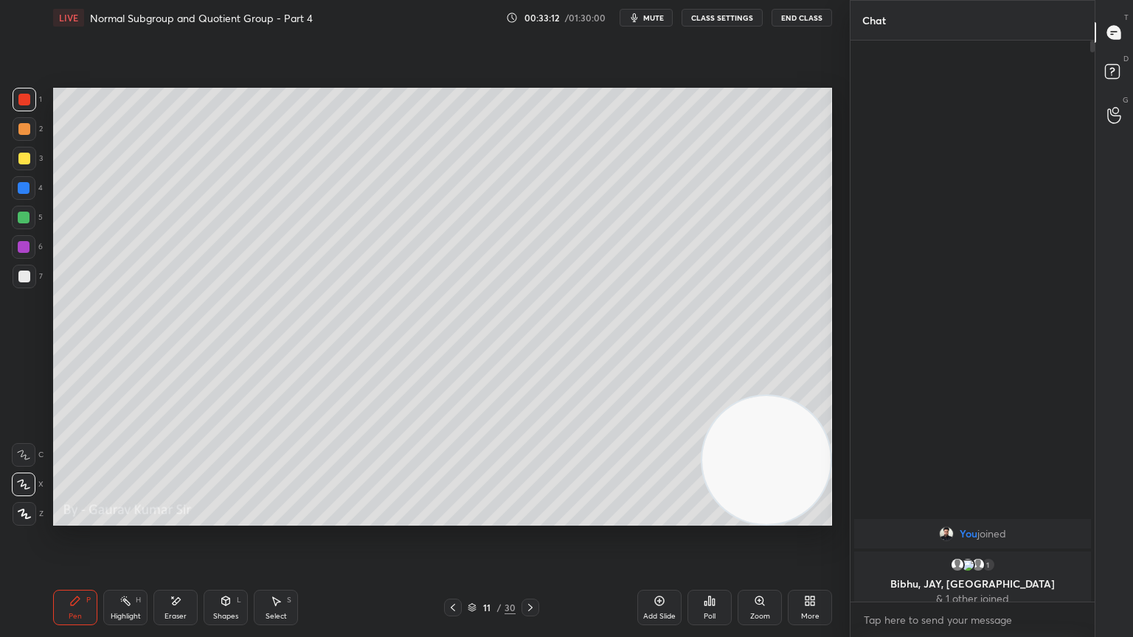
click at [24, 131] on div at bounding box center [24, 129] width 12 height 12
click at [24, 100] on div at bounding box center [24, 100] width 12 height 12
click at [175, 518] on div "Eraser" at bounding box center [176, 616] width 22 height 7
click at [74, 518] on div "Pen P" at bounding box center [75, 607] width 44 height 35
click at [26, 222] on div at bounding box center [24, 218] width 12 height 12
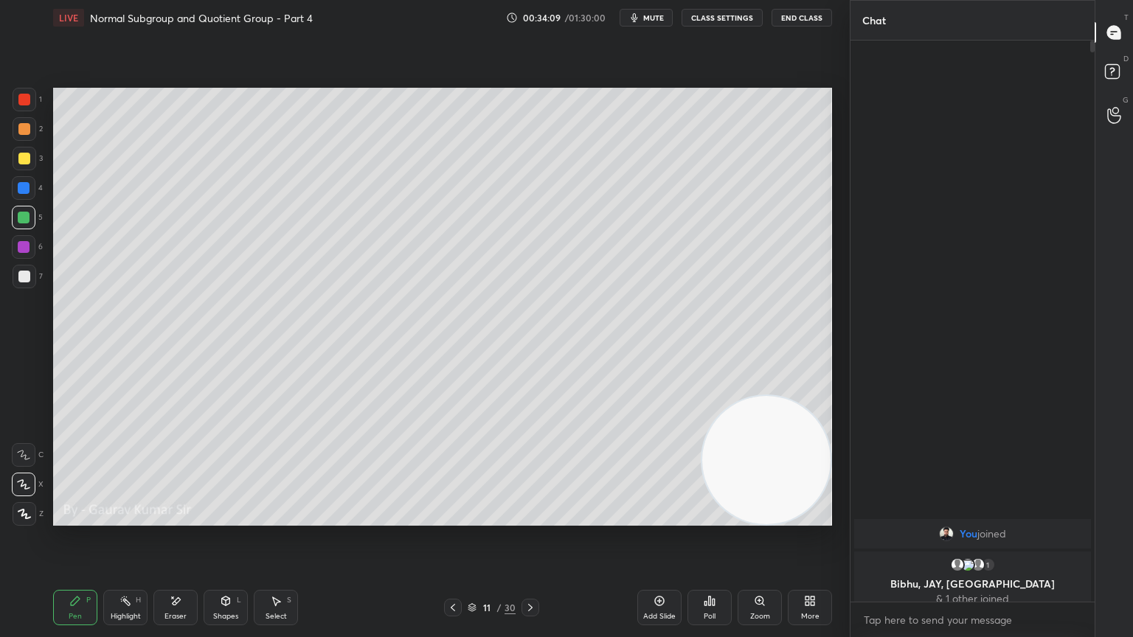
click at [24, 103] on div at bounding box center [24, 100] width 12 height 12
click at [24, 129] on div at bounding box center [24, 129] width 12 height 12
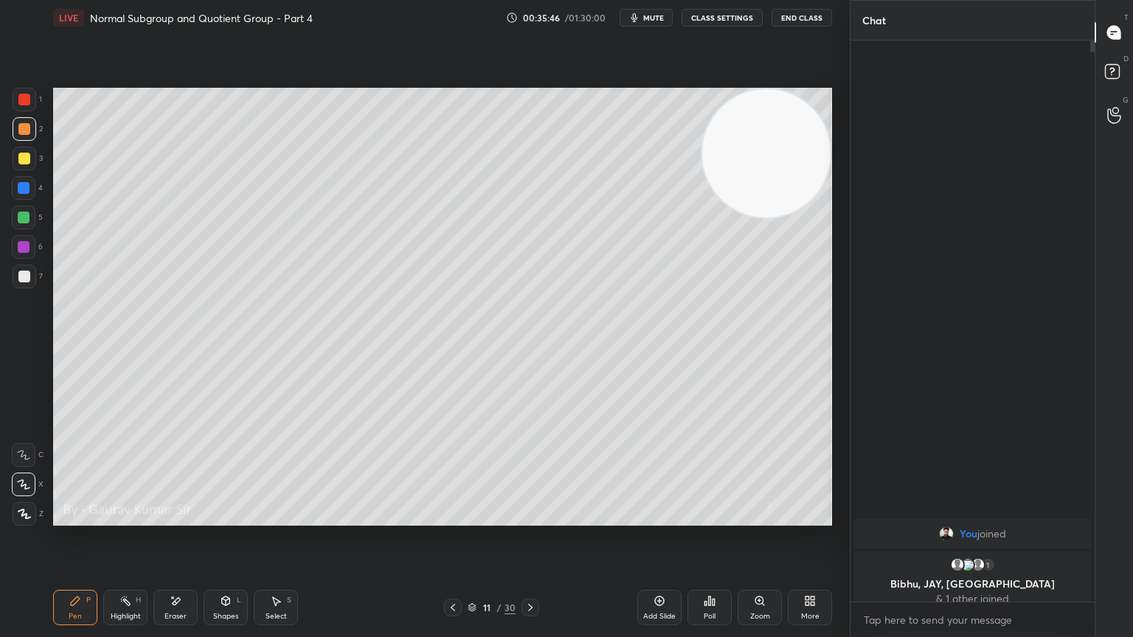
click at [451, 518] on icon at bounding box center [453, 608] width 12 height 12
click at [26, 246] on div at bounding box center [24, 247] width 12 height 12
click at [595, 518] on div "Setting up your live class Poll for secs No correct answer Start poll" at bounding box center [442, 306] width 791 height 543
click at [528, 518] on icon at bounding box center [530, 607] width 4 height 7
click at [452, 518] on icon at bounding box center [453, 608] width 12 height 12
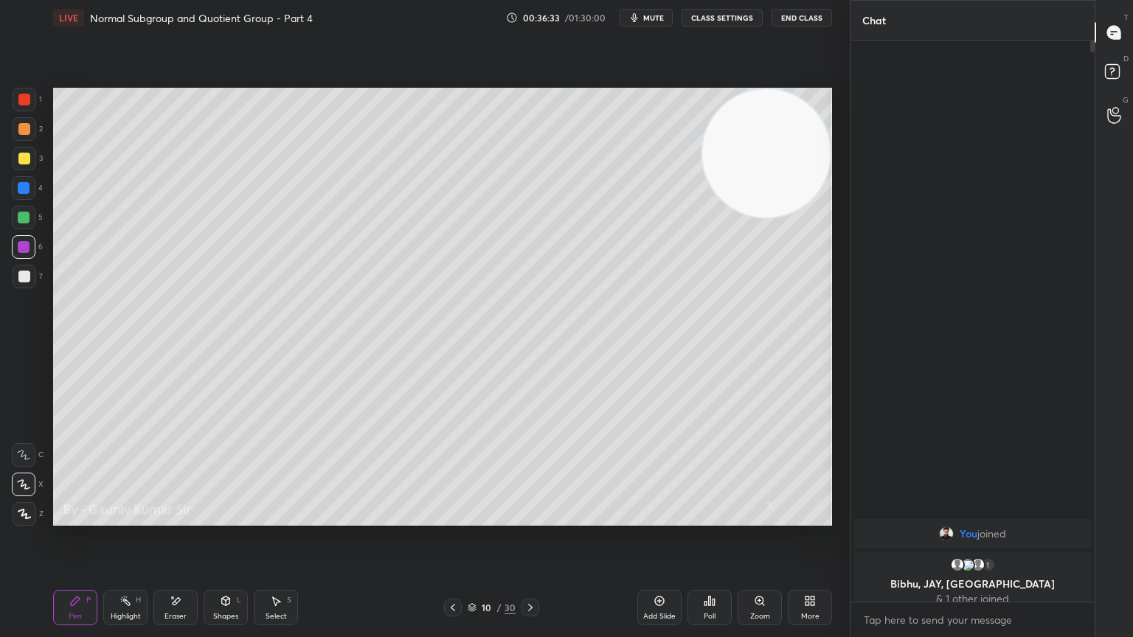
click at [662, 518] on icon at bounding box center [660, 602] width 10 height 10
click at [30, 128] on div at bounding box center [24, 129] width 12 height 12
click at [21, 160] on div at bounding box center [24, 159] width 12 height 12
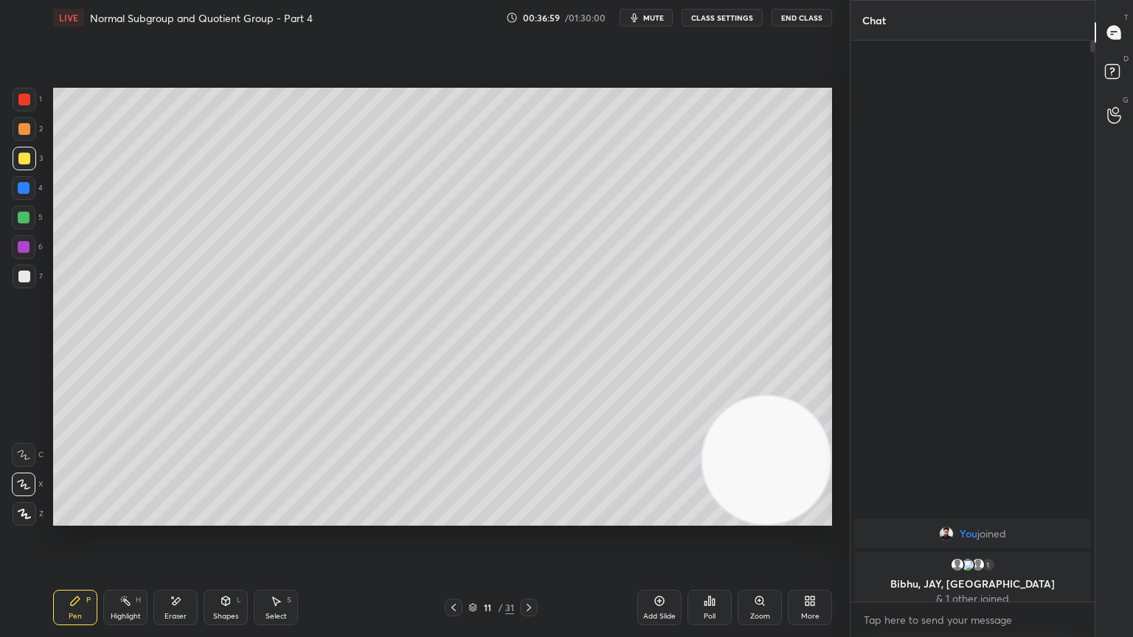
click at [449, 518] on icon at bounding box center [454, 608] width 12 height 12
click at [534, 518] on icon at bounding box center [529, 608] width 12 height 12
click at [21, 218] on div at bounding box center [24, 218] width 12 height 12
click at [457, 518] on icon at bounding box center [454, 608] width 12 height 12
click at [526, 518] on icon at bounding box center [529, 608] width 12 height 12
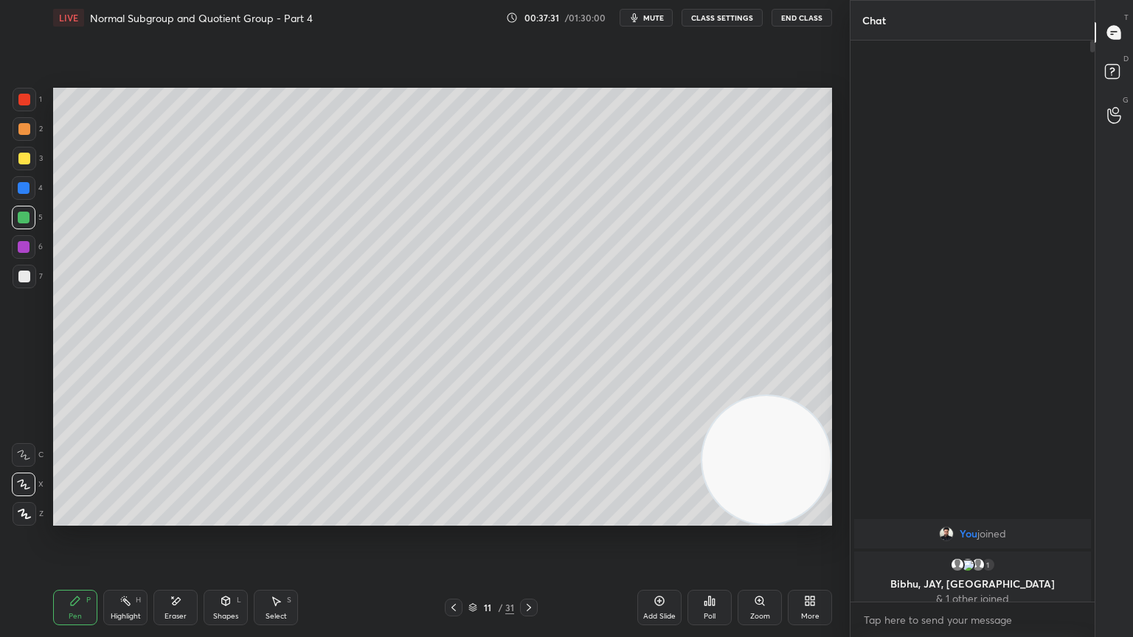
click at [449, 518] on icon at bounding box center [454, 608] width 12 height 12
click at [530, 518] on icon at bounding box center [529, 607] width 4 height 7
click at [21, 246] on div at bounding box center [24, 247] width 12 height 12
click at [21, 156] on div at bounding box center [24, 159] width 12 height 12
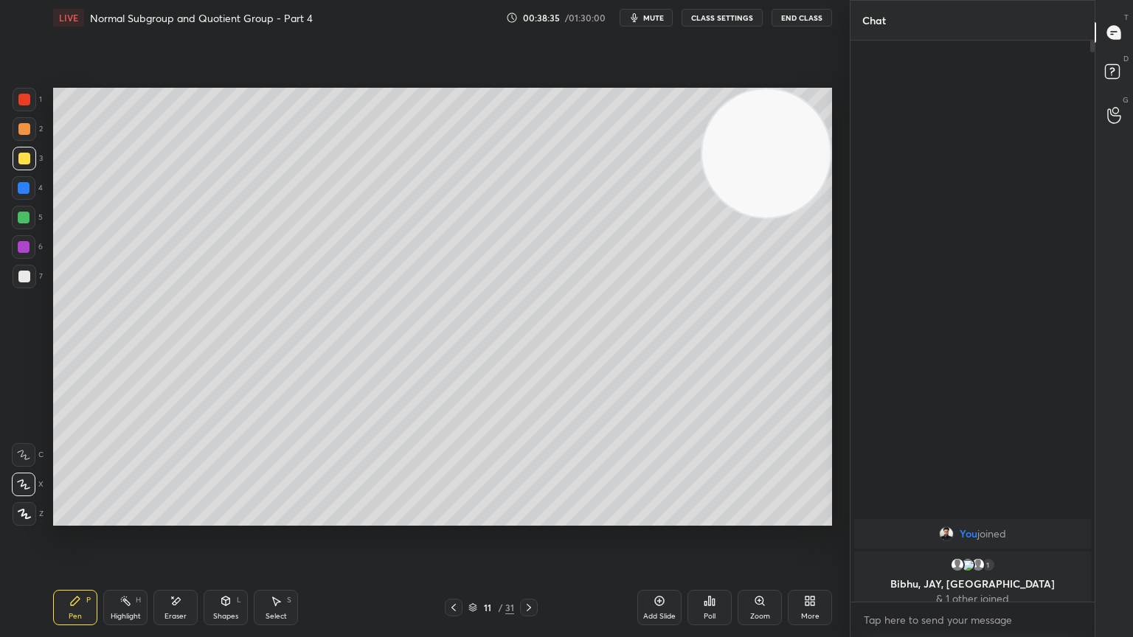
click at [26, 189] on div at bounding box center [24, 188] width 12 height 12
click at [23, 221] on div at bounding box center [24, 218] width 12 height 12
click at [176, 518] on div "Eraser" at bounding box center [176, 616] width 22 height 7
click at [82, 518] on div "Pen P" at bounding box center [75, 607] width 44 height 35
click at [165, 518] on div "Eraser" at bounding box center [175, 607] width 44 height 35
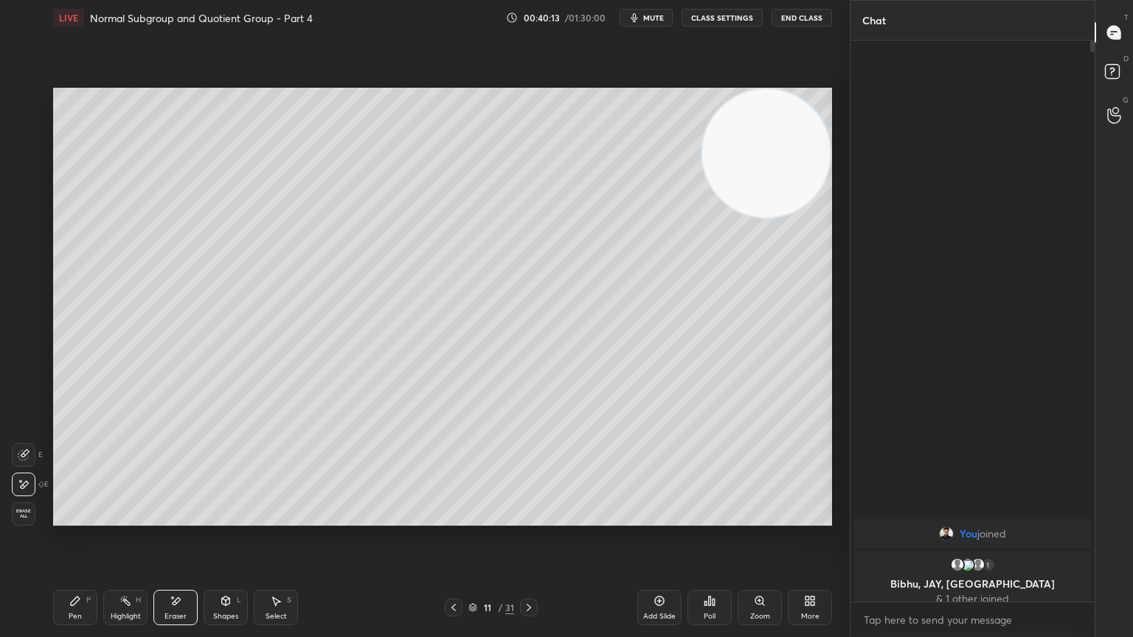
click at [79, 518] on div "Pen" at bounding box center [75, 616] width 13 height 7
click at [528, 518] on icon at bounding box center [529, 608] width 12 height 12
click at [21, 103] on div at bounding box center [24, 100] width 12 height 12
click at [24, 246] on div at bounding box center [24, 247] width 12 height 12
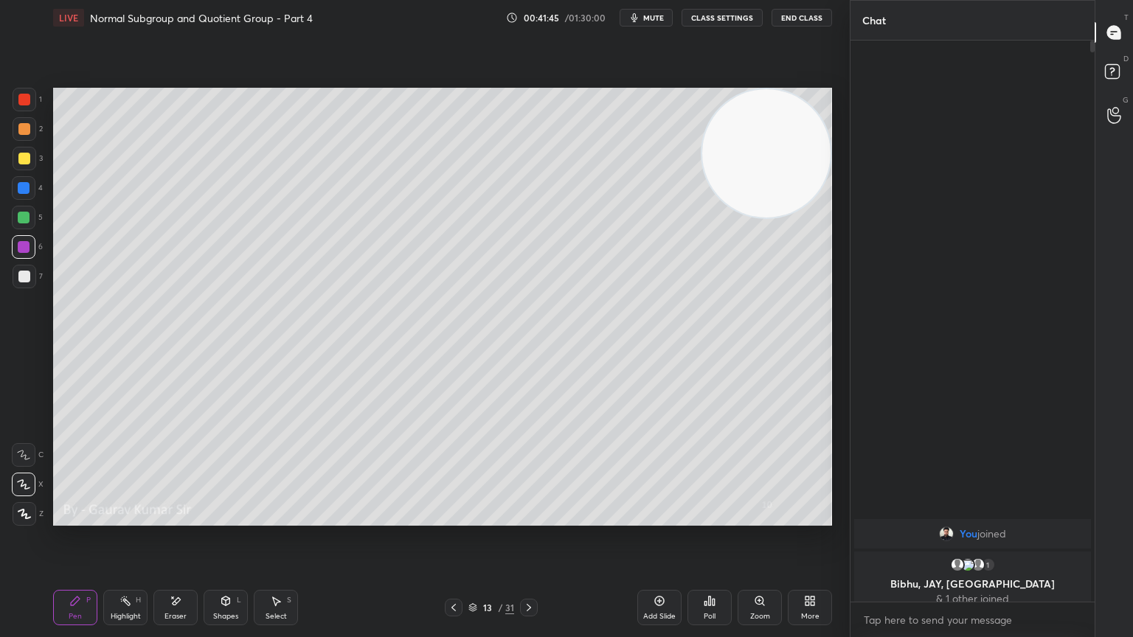
click at [24, 159] on div at bounding box center [24, 159] width 12 height 12
click at [22, 215] on div at bounding box center [24, 218] width 12 height 12
click at [174, 518] on div "Eraser" at bounding box center [175, 607] width 44 height 35
click at [68, 518] on div "Pen P" at bounding box center [75, 607] width 44 height 35
click at [22, 189] on div at bounding box center [24, 188] width 12 height 12
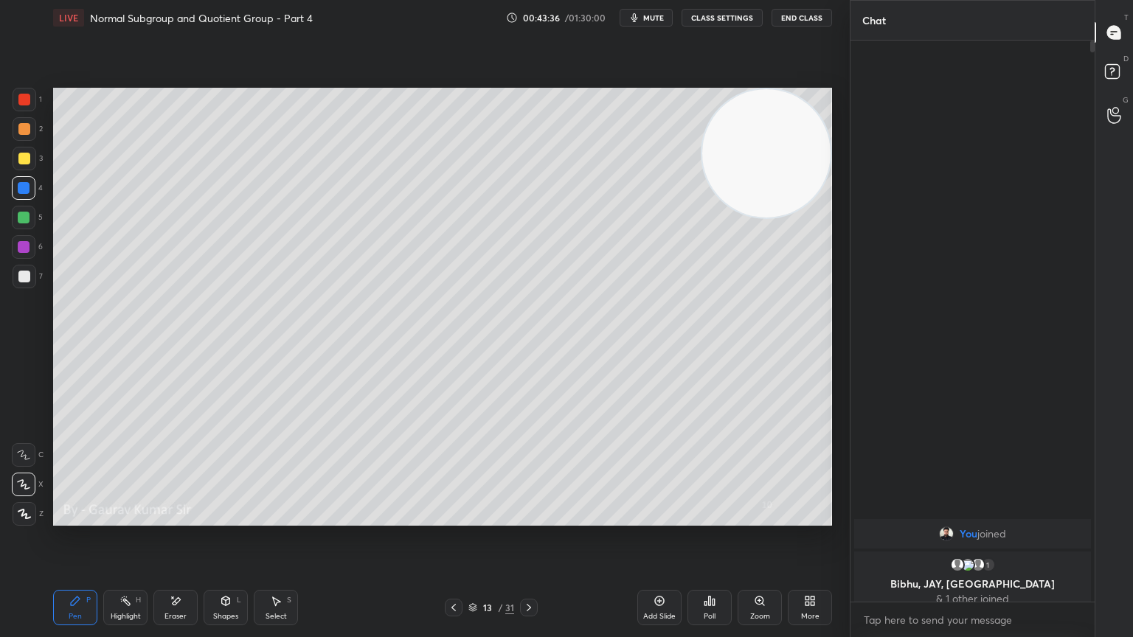
click at [176, 518] on div "Eraser" at bounding box center [175, 607] width 44 height 35
click at [80, 518] on icon at bounding box center [75, 601] width 12 height 12
click at [30, 100] on div at bounding box center [24, 100] width 12 height 12
click at [534, 518] on icon at bounding box center [529, 608] width 12 height 12
click at [25, 130] on div at bounding box center [24, 129] width 12 height 12
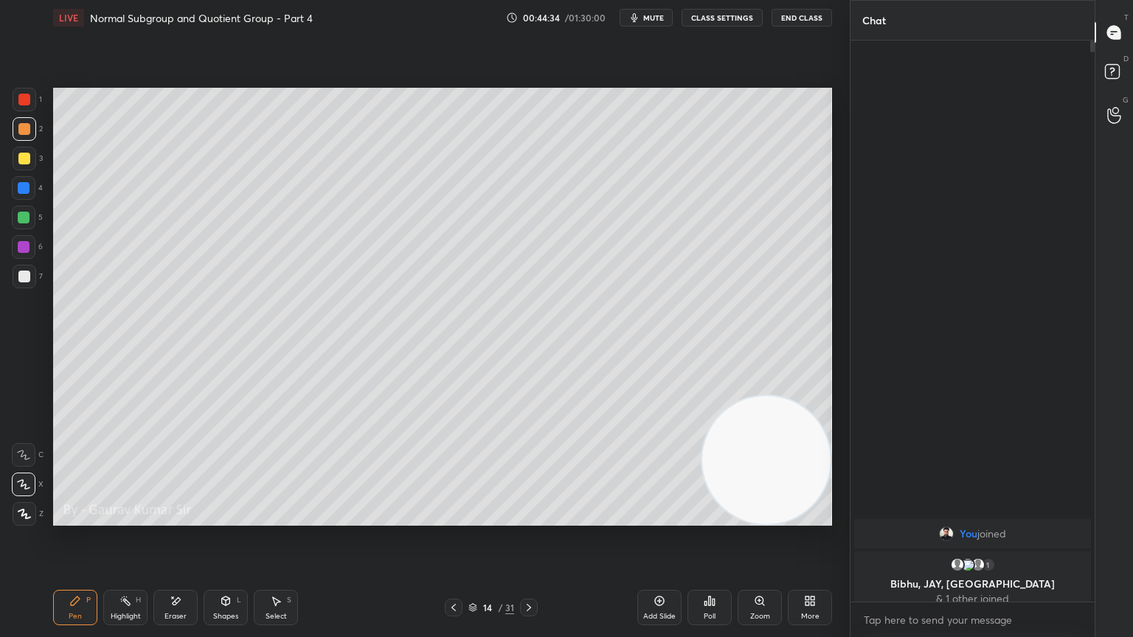
click at [182, 518] on div "Eraser" at bounding box center [175, 607] width 44 height 35
click at [79, 518] on icon at bounding box center [75, 601] width 12 height 12
click at [23, 219] on div at bounding box center [24, 218] width 12 height 12
click at [22, 243] on div at bounding box center [24, 247] width 12 height 12
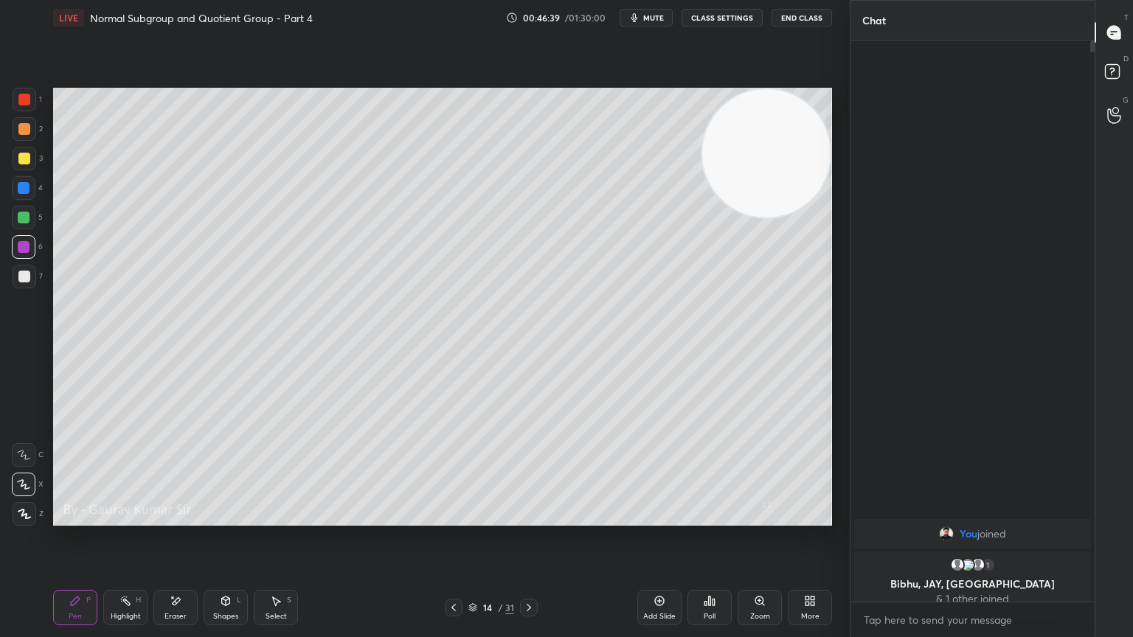
click at [18, 162] on div at bounding box center [24, 159] width 12 height 12
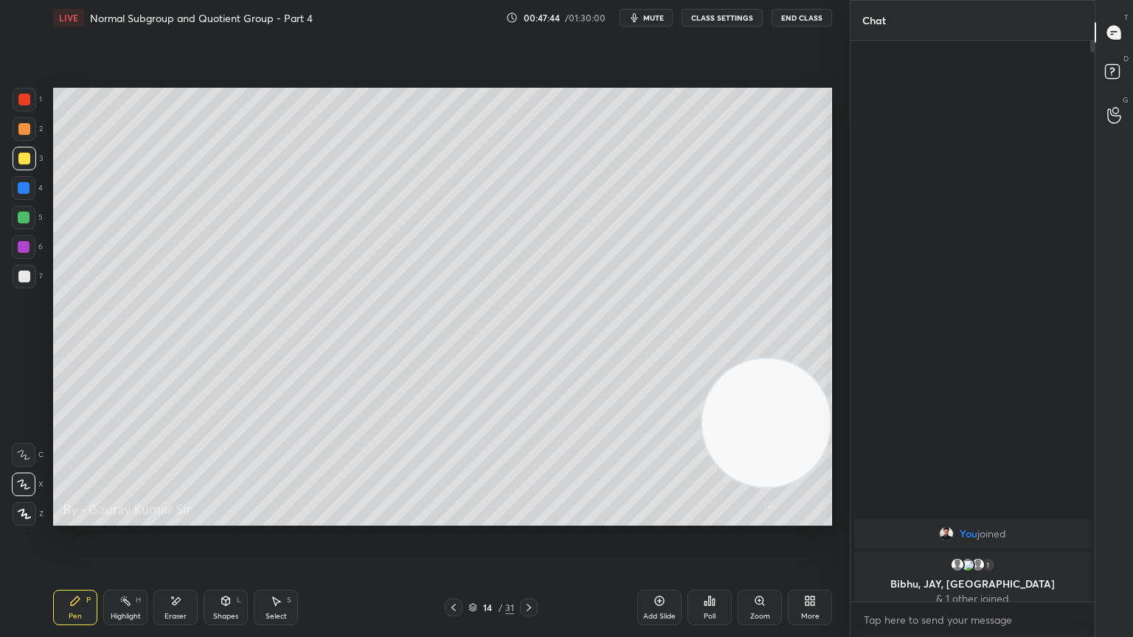
click at [534, 518] on icon at bounding box center [529, 608] width 12 height 12
click at [24, 100] on div at bounding box center [24, 100] width 12 height 12
click at [24, 248] on div at bounding box center [24, 247] width 12 height 12
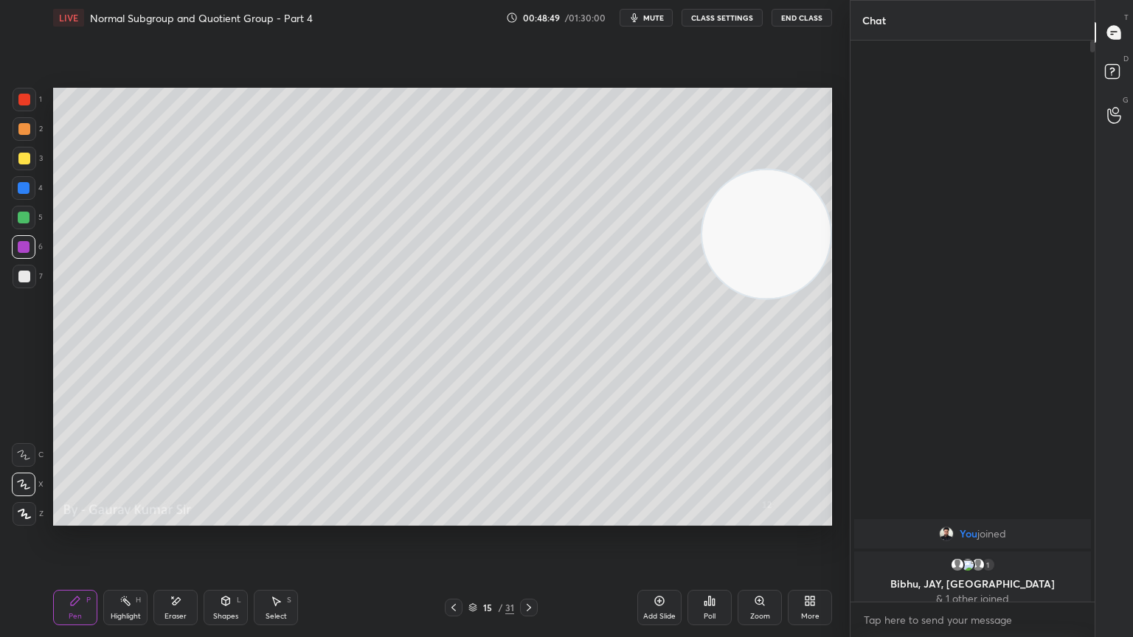
click at [22, 163] on div at bounding box center [24, 159] width 12 height 12
click at [173, 518] on icon at bounding box center [176, 601] width 12 height 13
click at [89, 518] on div "P" at bounding box center [88, 600] width 4 height 7
click at [19, 274] on div at bounding box center [24, 277] width 12 height 12
click at [525, 518] on icon at bounding box center [529, 608] width 12 height 12
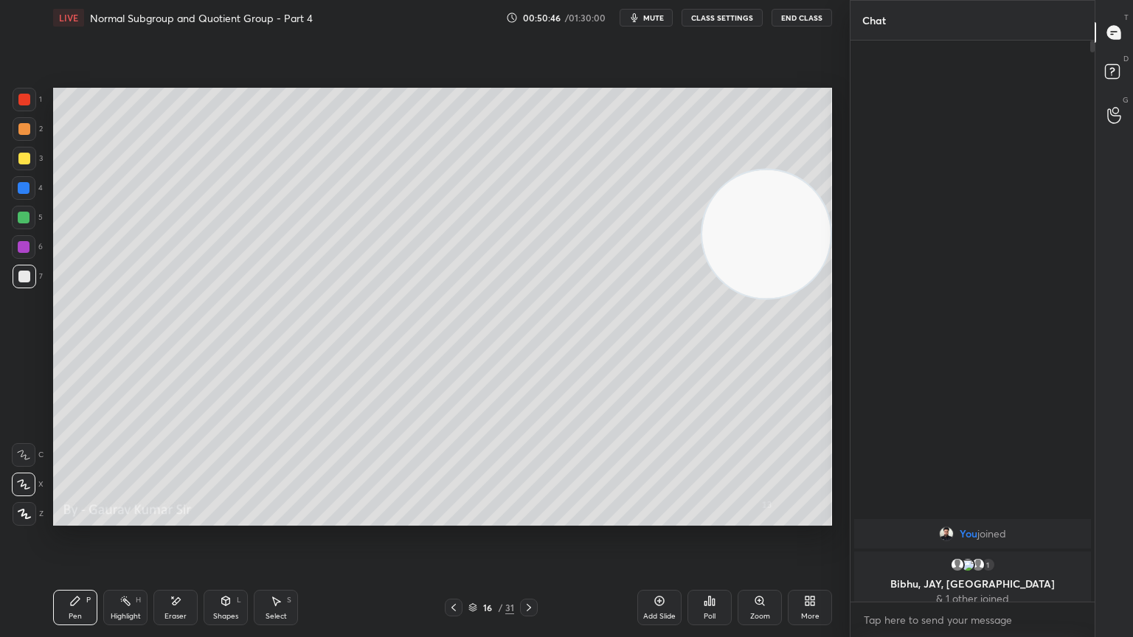
click at [30, 100] on div at bounding box center [24, 100] width 12 height 12
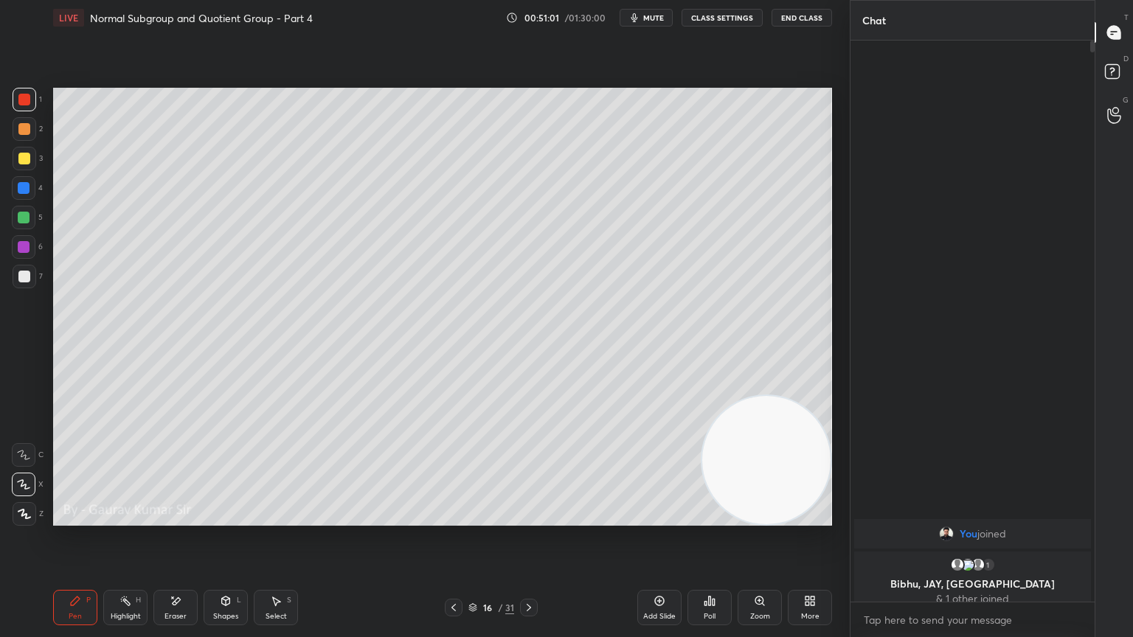
click at [20, 158] on div at bounding box center [24, 159] width 12 height 12
click at [24, 246] on div at bounding box center [24, 247] width 12 height 12
click at [173, 518] on div "Eraser" at bounding box center [175, 607] width 44 height 35
click at [75, 518] on div "Pen P" at bounding box center [75, 607] width 44 height 35
click at [528, 518] on icon at bounding box center [529, 607] width 4 height 7
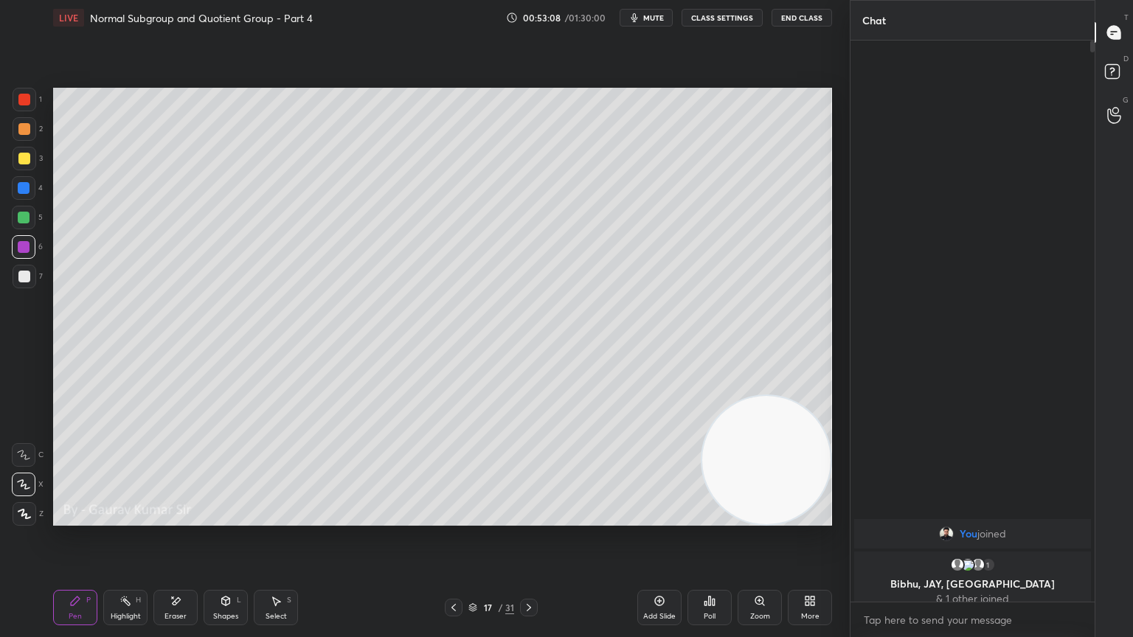
click at [21, 131] on div at bounding box center [24, 129] width 12 height 12
click at [25, 98] on div at bounding box center [24, 100] width 12 height 12
click at [21, 221] on div at bounding box center [24, 218] width 12 height 12
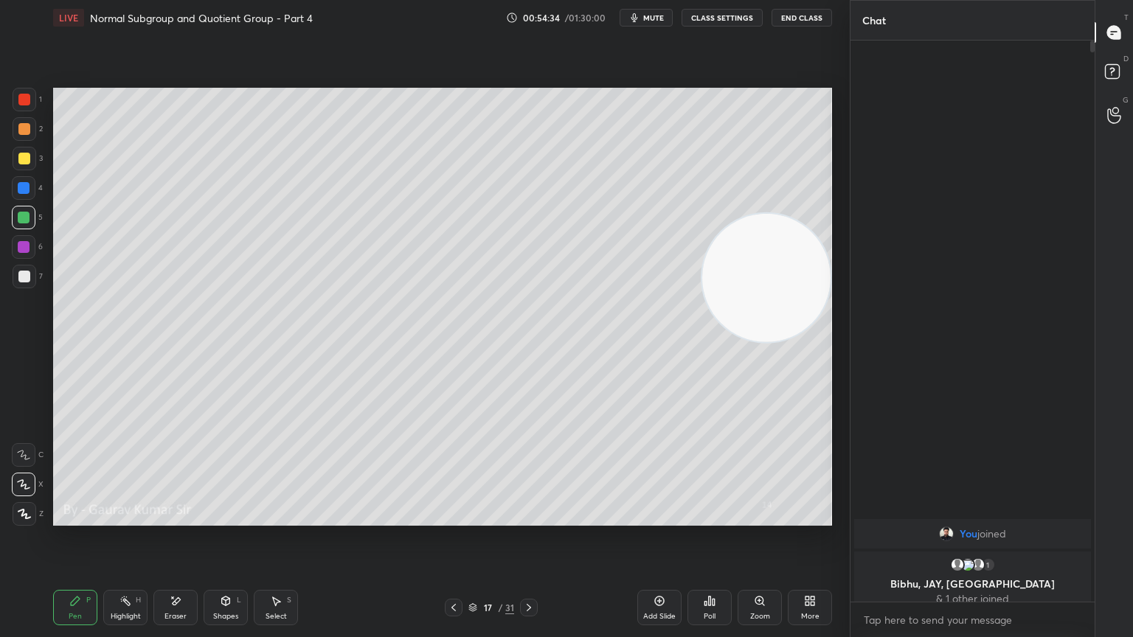
click at [27, 160] on div at bounding box center [24, 159] width 12 height 12
click at [187, 518] on div "Eraser" at bounding box center [175, 607] width 44 height 35
click at [67, 518] on div "Pen P" at bounding box center [75, 607] width 44 height 35
click at [26, 215] on div at bounding box center [24, 218] width 12 height 12
click at [176, 518] on div "Eraser" at bounding box center [175, 607] width 44 height 35
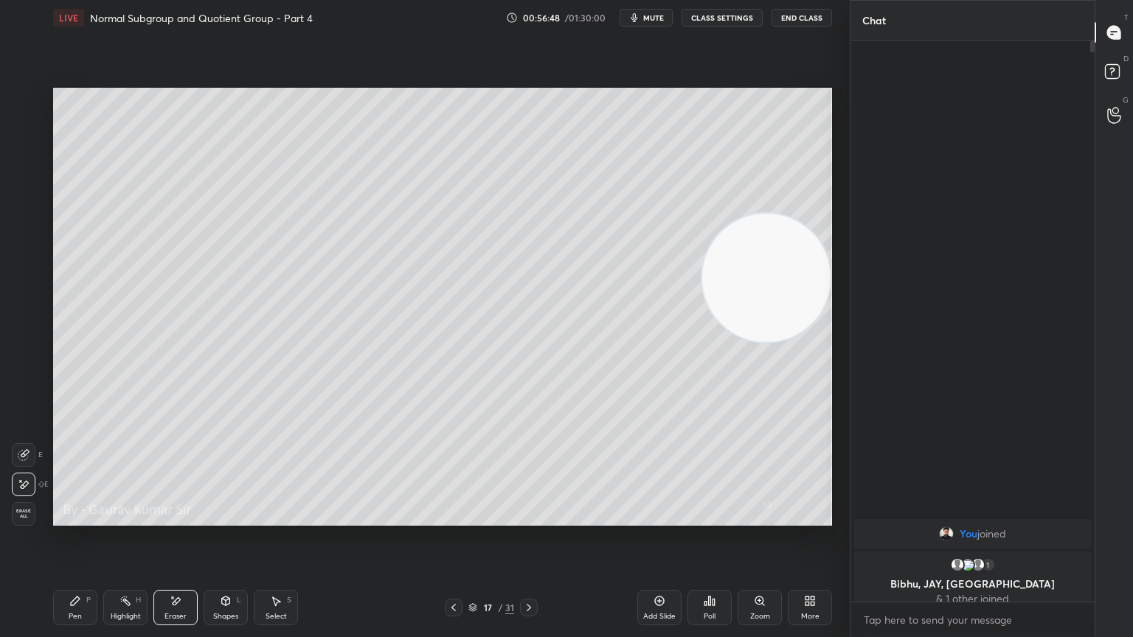
click at [62, 518] on div "Pen P" at bounding box center [75, 607] width 44 height 35
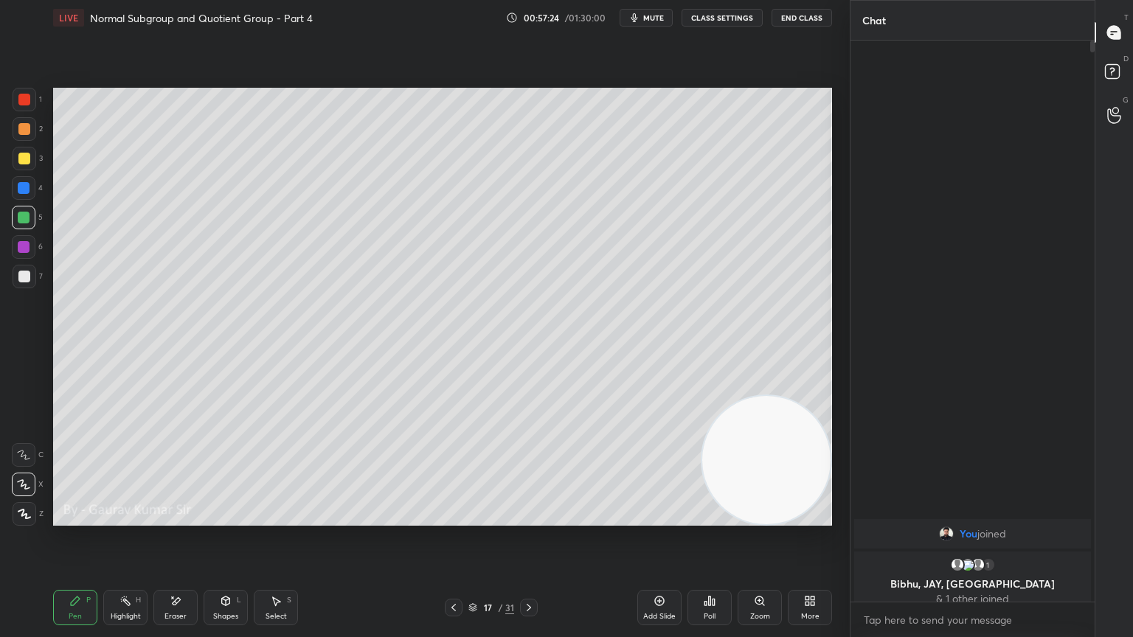
click at [524, 518] on icon at bounding box center [529, 608] width 12 height 12
click at [24, 159] on div at bounding box center [24, 159] width 12 height 12
click at [454, 518] on icon at bounding box center [453, 607] width 4 height 7
click at [453, 518] on icon at bounding box center [454, 608] width 12 height 12
click at [531, 518] on icon at bounding box center [529, 608] width 12 height 12
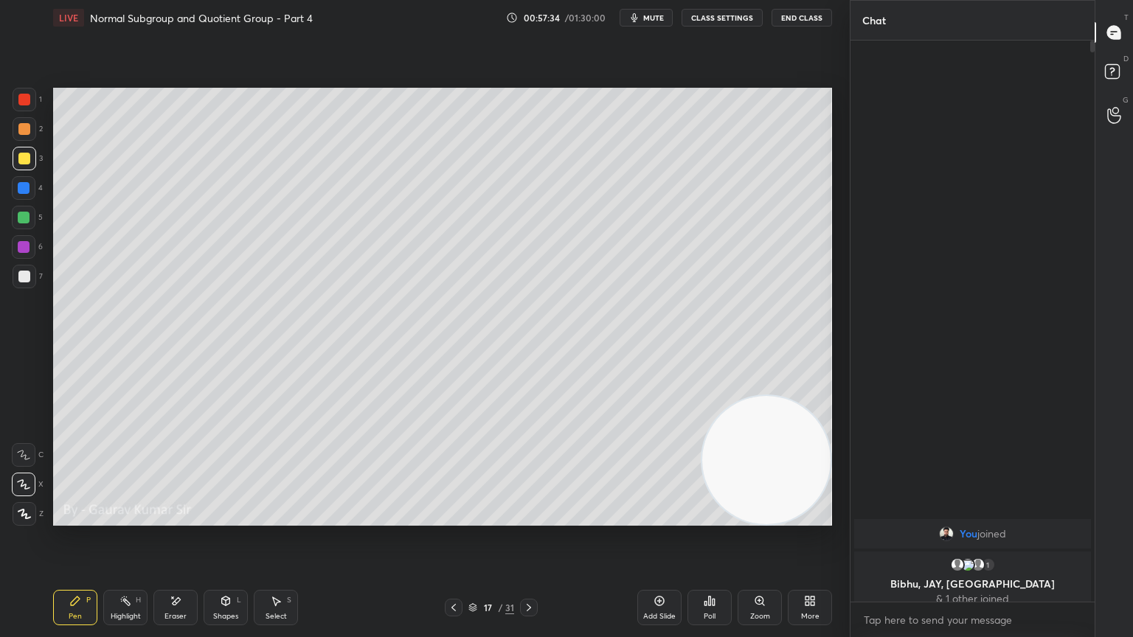
click at [530, 518] on icon at bounding box center [529, 607] width 4 height 7
click at [30, 129] on div at bounding box center [24, 129] width 12 height 12
click at [530, 518] on icon at bounding box center [529, 608] width 12 height 12
click at [454, 518] on icon at bounding box center [453, 607] width 4 height 7
click at [454, 518] on icon at bounding box center [454, 608] width 12 height 12
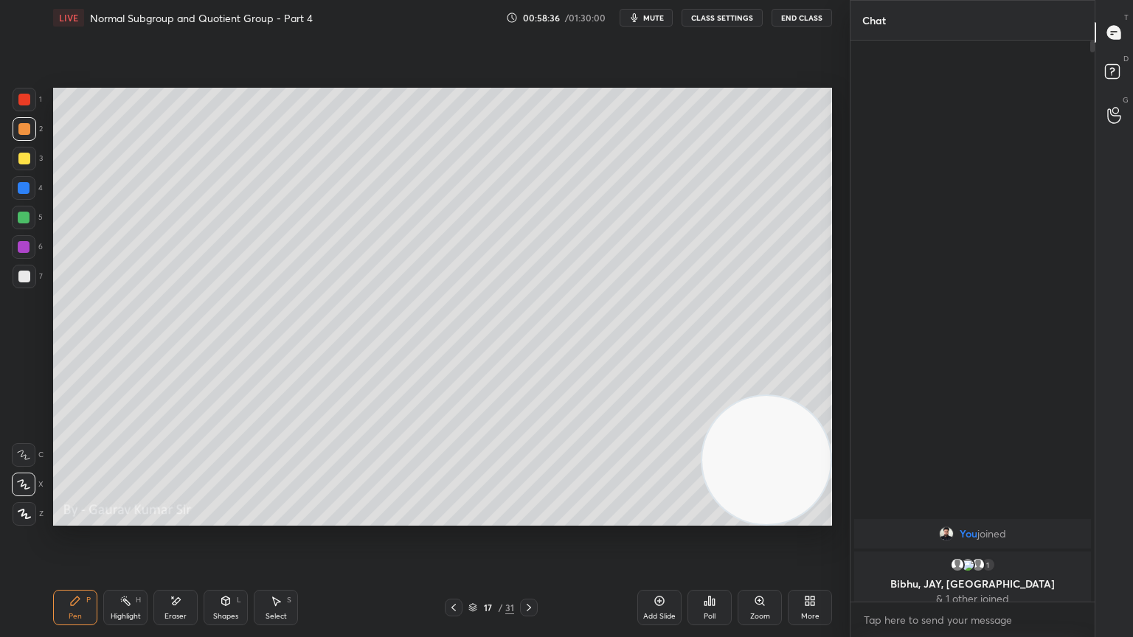
click at [24, 100] on div at bounding box center [24, 100] width 12 height 12
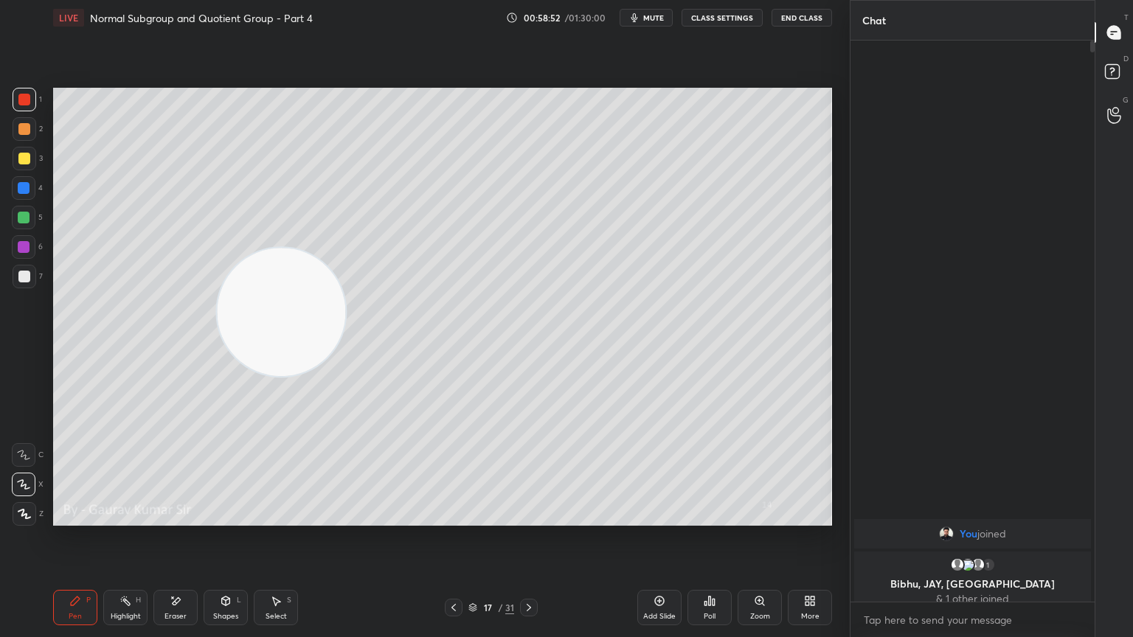
click at [534, 518] on icon at bounding box center [529, 608] width 12 height 12
click at [531, 518] on icon at bounding box center [529, 608] width 12 height 12
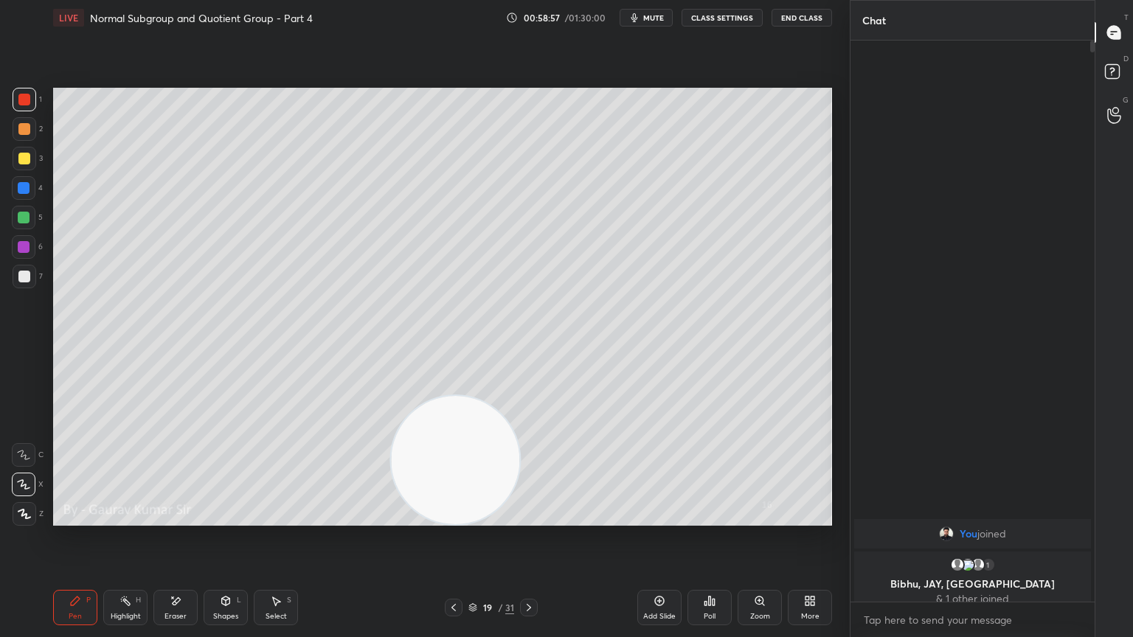
click at [727, 518] on div "Poll" at bounding box center [710, 607] width 44 height 35
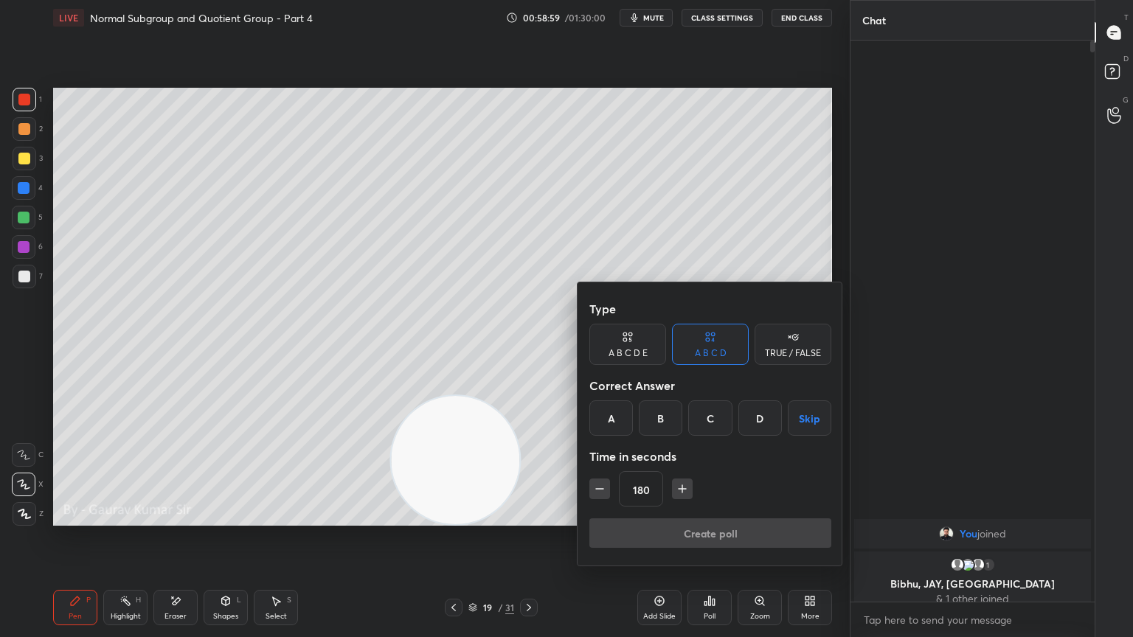
click at [796, 418] on button "Skip" at bounding box center [810, 418] width 44 height 35
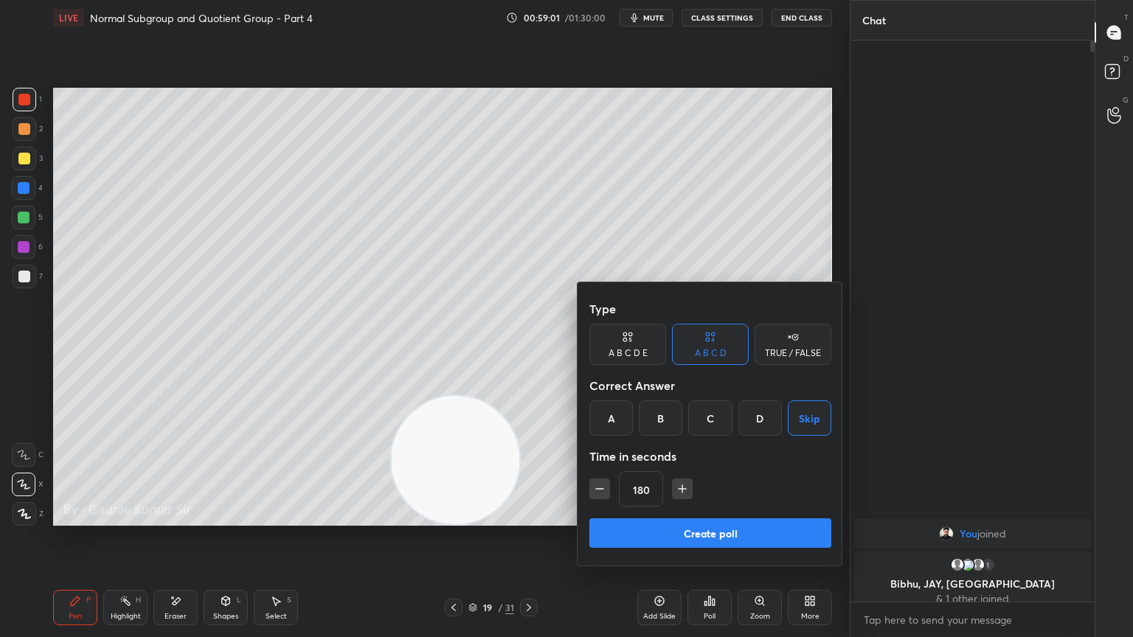
click at [783, 518] on button "Create poll" at bounding box center [710, 534] width 242 height 30
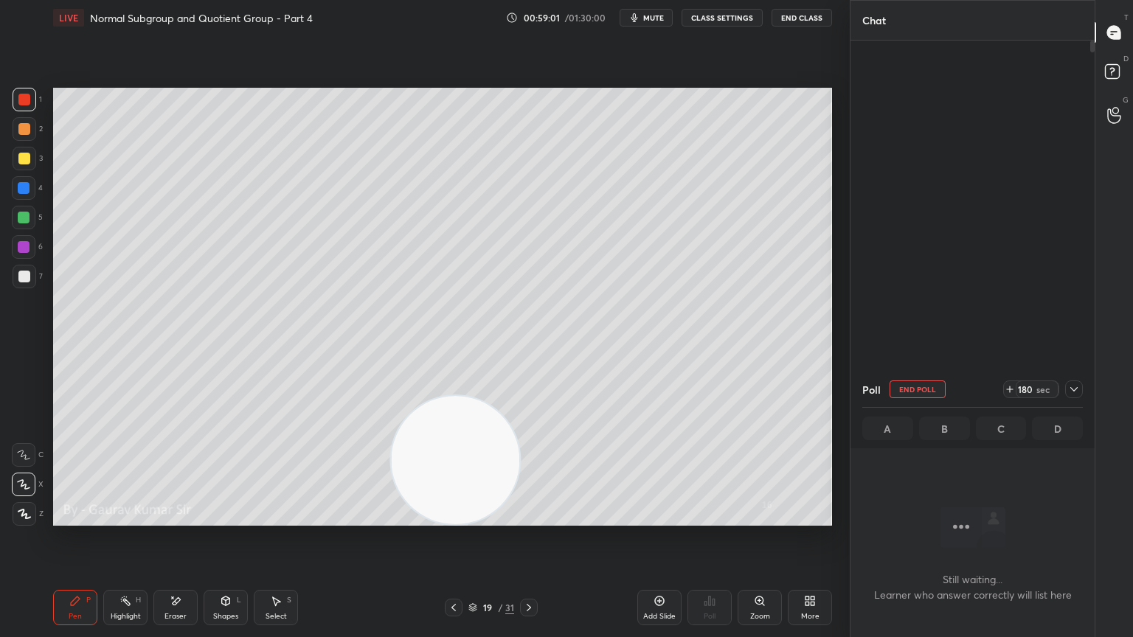
scroll to position [5, 4]
click at [649, 518] on div "Setting up your live class Poll for secs No correct answer Start poll" at bounding box center [442, 306] width 791 height 543
click at [1080, 394] on div at bounding box center [1074, 390] width 18 height 18
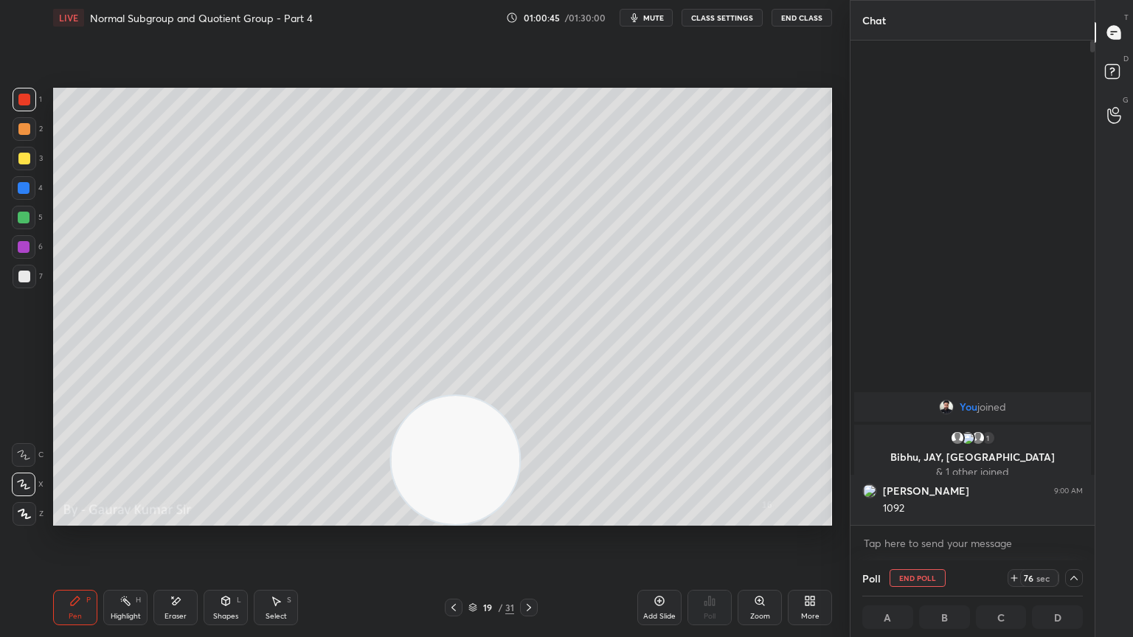
click at [23, 245] on div at bounding box center [24, 247] width 12 height 12
click at [178, 518] on div "Eraser" at bounding box center [176, 616] width 22 height 7
click at [80, 518] on div "Pen" at bounding box center [75, 616] width 13 height 7
click at [384, 518] on div "Setting up your live class Poll for secs No correct answer Start poll" at bounding box center [442, 306] width 791 height 543
click at [530, 518] on icon at bounding box center [529, 607] width 4 height 7
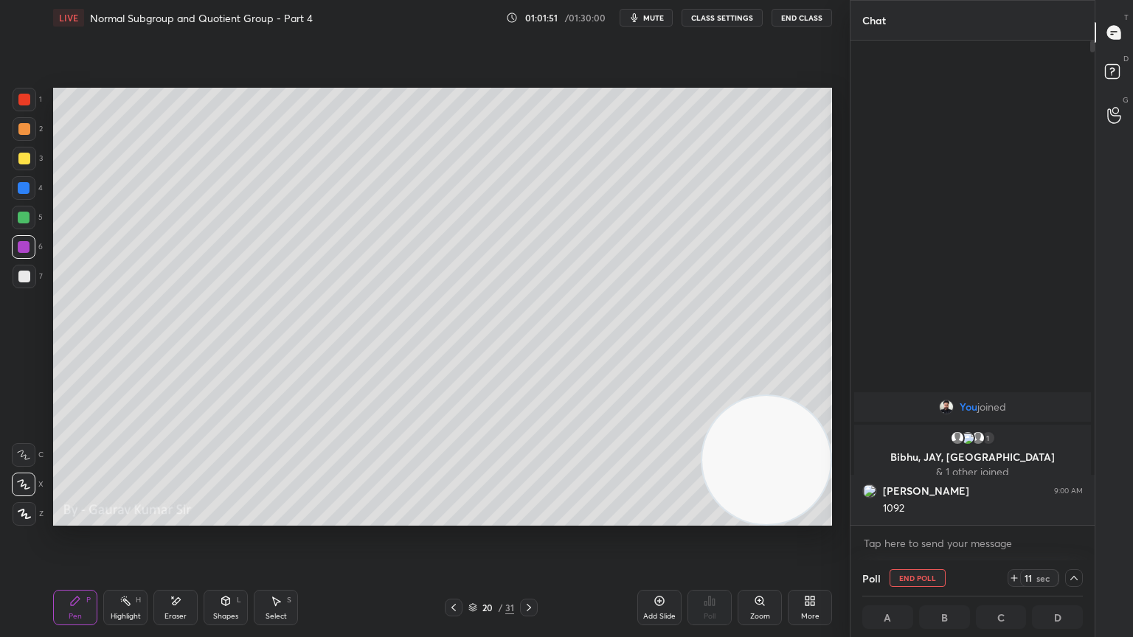
click at [24, 131] on div at bounding box center [24, 129] width 12 height 12
click at [648, 9] on button "mute" at bounding box center [646, 18] width 53 height 18
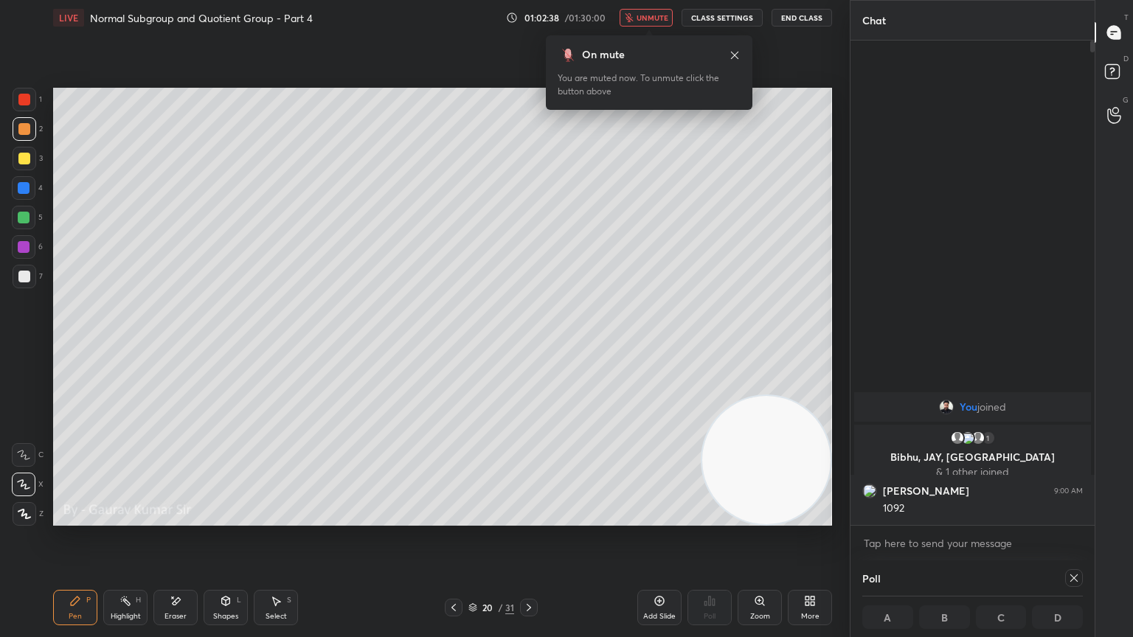
click at [658, 16] on span "unmute" at bounding box center [653, 18] width 32 height 10
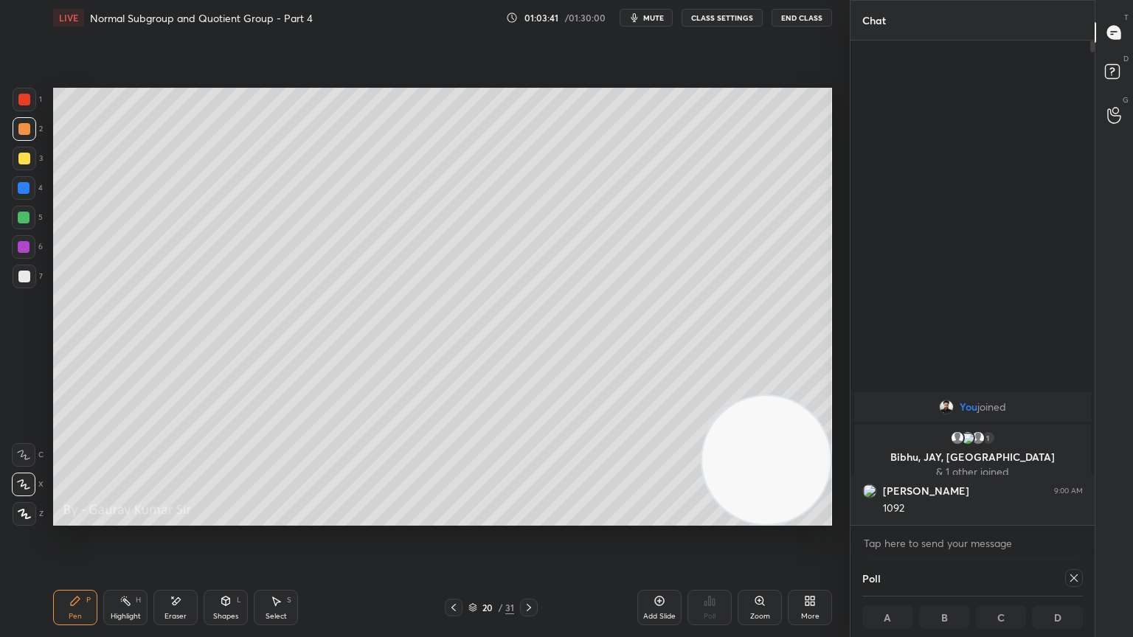
click at [23, 250] on div at bounding box center [24, 247] width 12 height 12
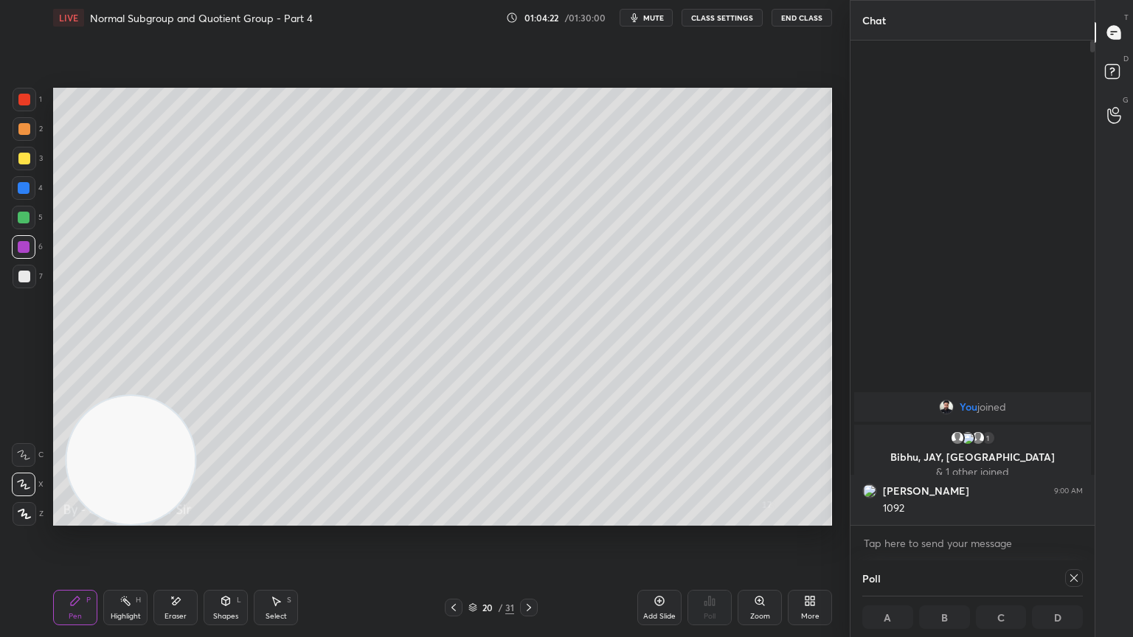
click at [176, 518] on div "Eraser" at bounding box center [176, 616] width 22 height 7
click at [76, 518] on div "Pen" at bounding box center [75, 616] width 13 height 7
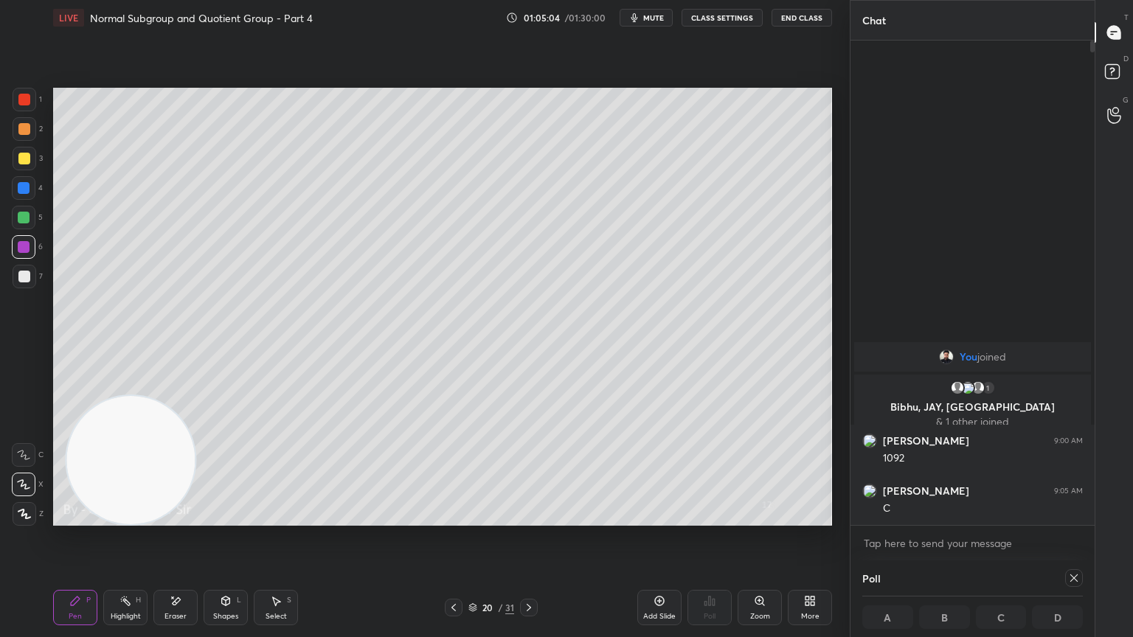
click at [185, 518] on div "Eraser" at bounding box center [176, 616] width 22 height 7
click at [72, 518] on div "Pen" at bounding box center [75, 616] width 13 height 7
click at [24, 275] on div at bounding box center [24, 277] width 12 height 12
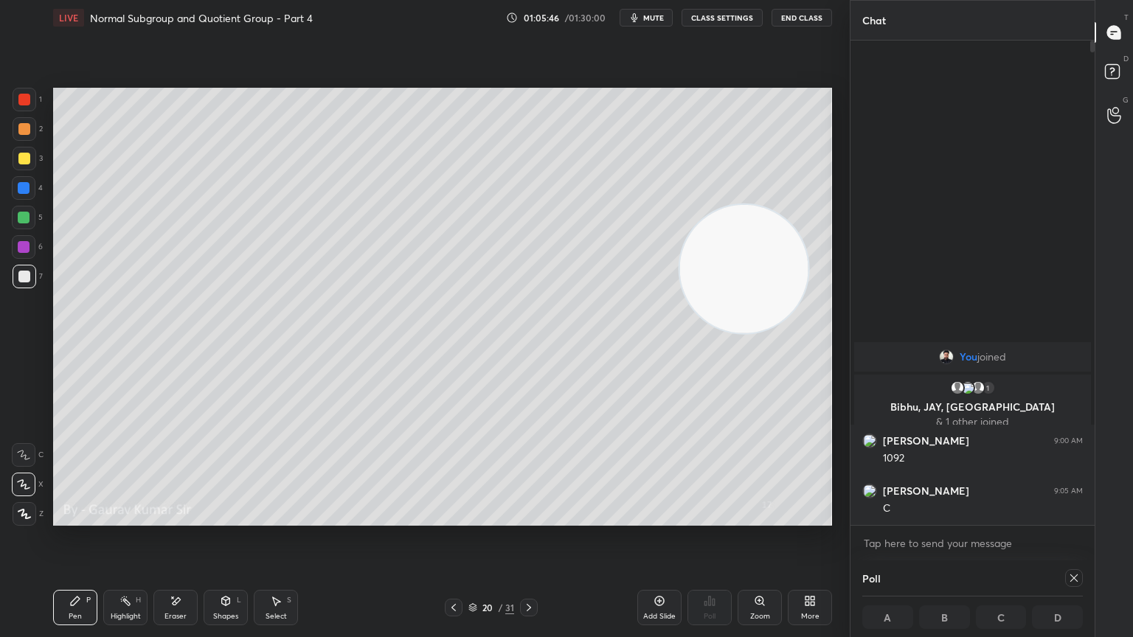
click at [531, 518] on icon at bounding box center [529, 608] width 12 height 12
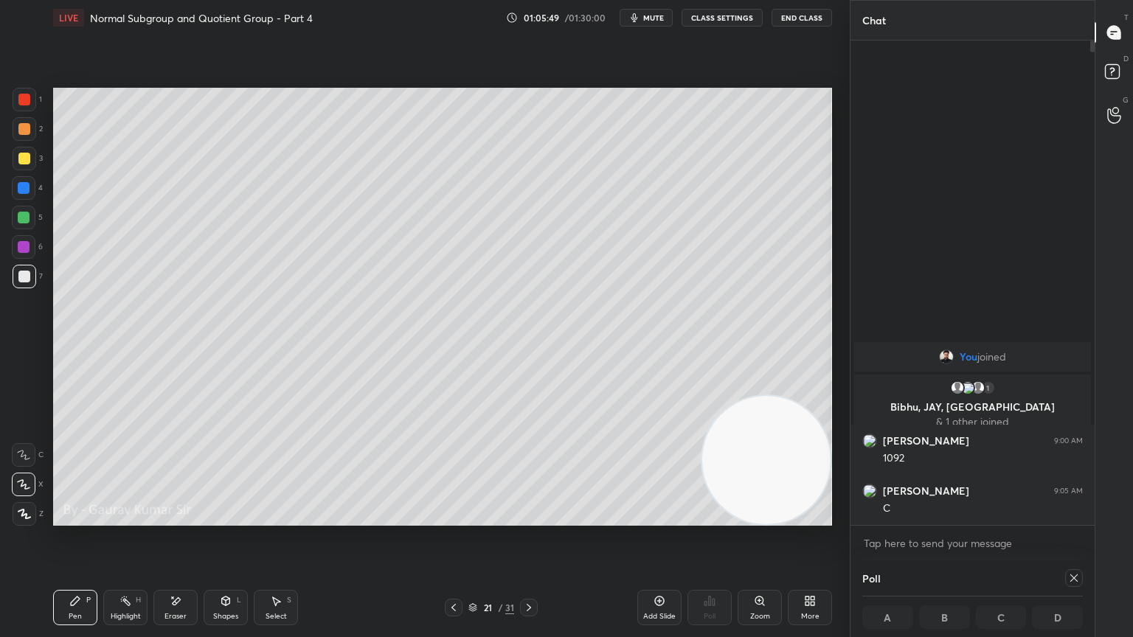
click at [26, 103] on div at bounding box center [24, 100] width 12 height 12
click at [21, 132] on div at bounding box center [24, 129] width 12 height 12
click at [22, 111] on div at bounding box center [25, 100] width 24 height 24
click at [22, 215] on div at bounding box center [24, 218] width 12 height 12
click at [21, 132] on div at bounding box center [24, 129] width 12 height 12
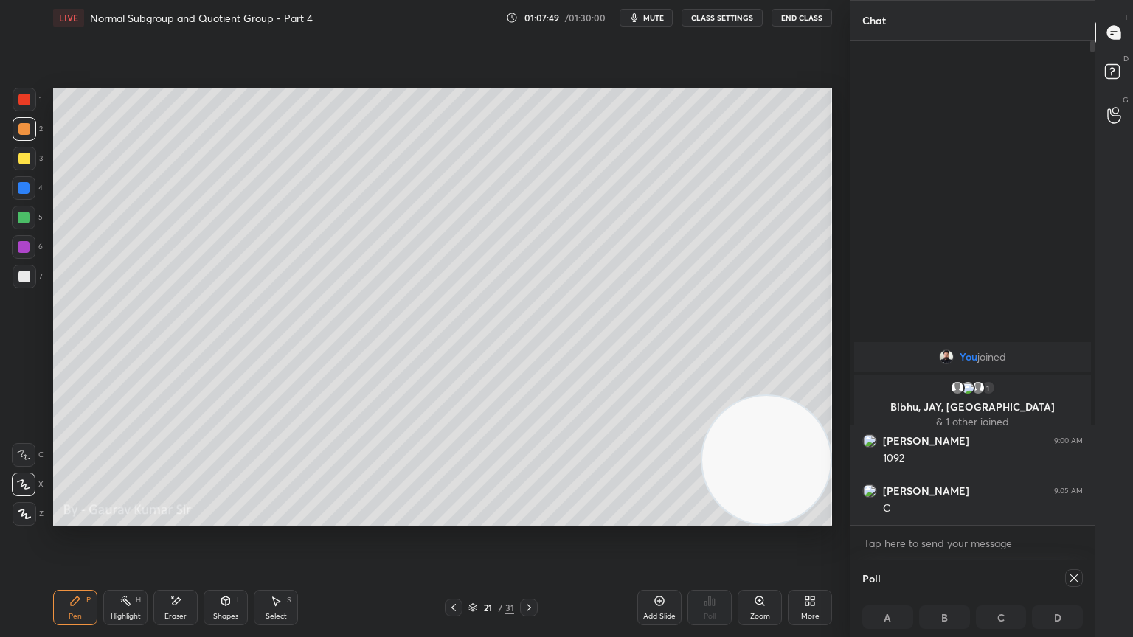
click at [22, 98] on div at bounding box center [24, 100] width 12 height 12
click at [26, 159] on div at bounding box center [24, 159] width 12 height 12
click at [212, 518] on div "Setting up your live class Poll for secs No correct answer Start poll" at bounding box center [442, 306] width 791 height 543
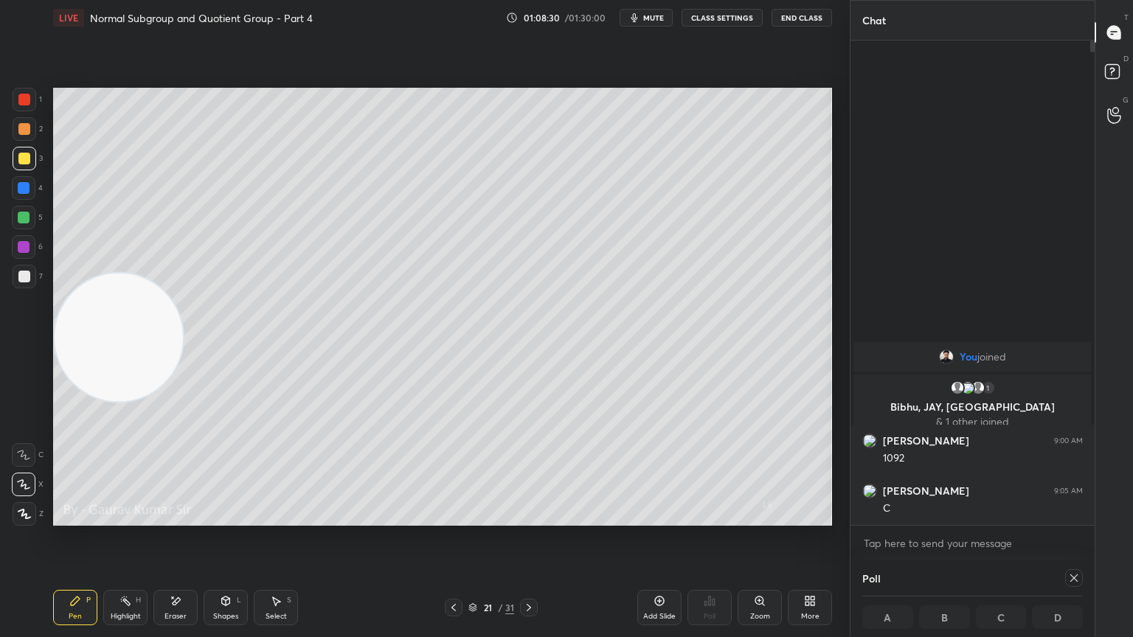
click at [531, 518] on icon at bounding box center [529, 608] width 12 height 12
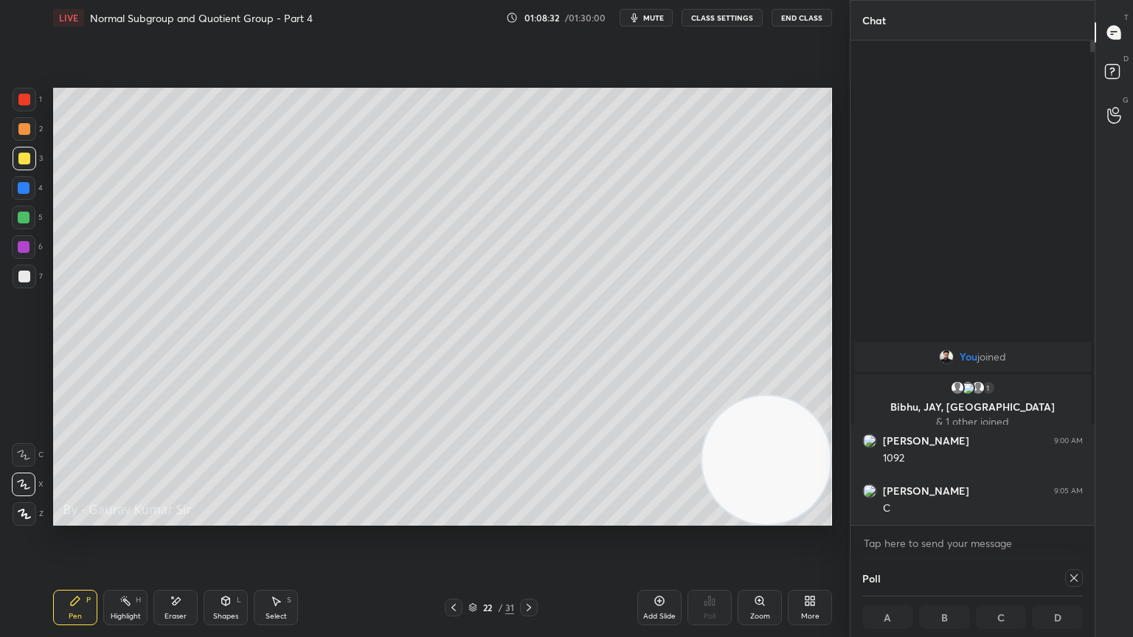
click at [22, 125] on div at bounding box center [24, 129] width 12 height 12
click at [451, 518] on icon at bounding box center [454, 608] width 12 height 12
click at [530, 518] on icon at bounding box center [529, 608] width 12 height 12
click at [18, 158] on div at bounding box center [24, 159] width 12 height 12
click at [670, 18] on button "mute" at bounding box center [646, 18] width 53 height 18
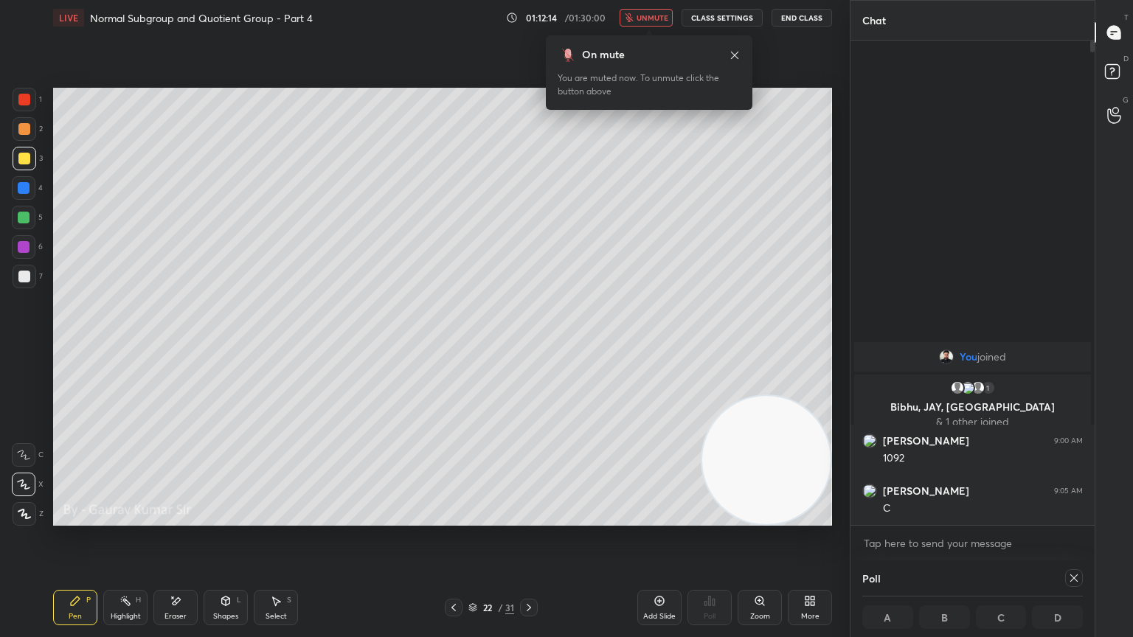
click at [629, 21] on icon "button" at bounding box center [629, 17] width 9 height 9
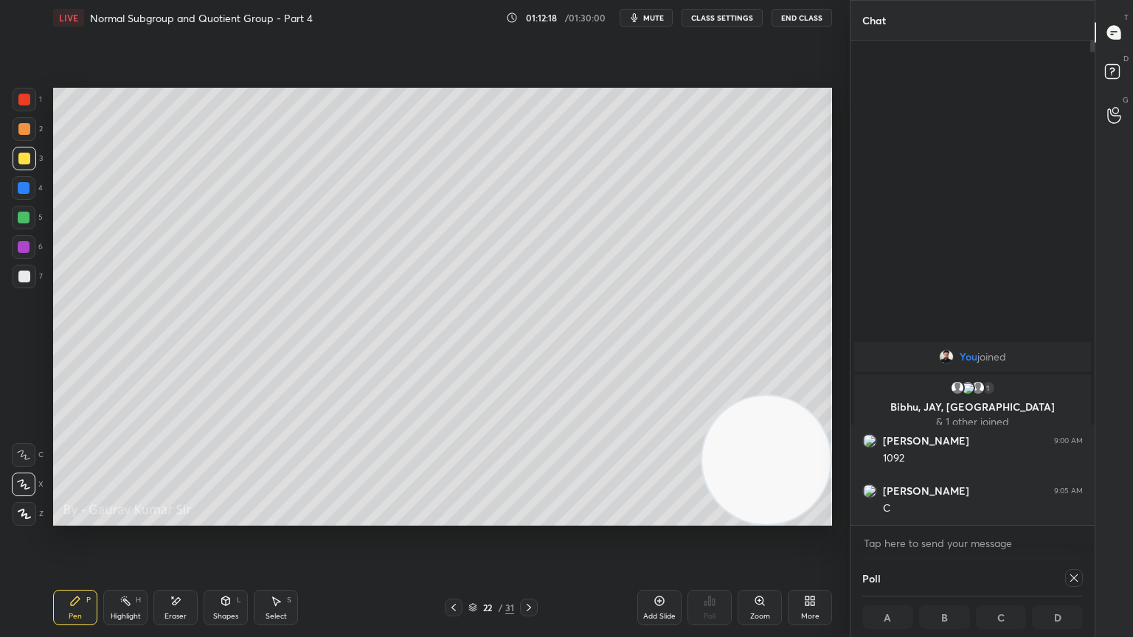
click at [21, 221] on div at bounding box center [24, 218] width 12 height 12
click at [771, 65] on div "Setting up your live class Poll for secs No correct answer Start poll" at bounding box center [442, 306] width 791 height 543
click at [804, 70] on div "Setting up your live class Poll for secs No correct answer Start poll" at bounding box center [442, 306] width 791 height 543
click at [782, 75] on div "Setting up your live class Poll for secs No correct answer Start poll" at bounding box center [442, 306] width 791 height 543
click at [799, 21] on button "End Class" at bounding box center [802, 18] width 60 height 18
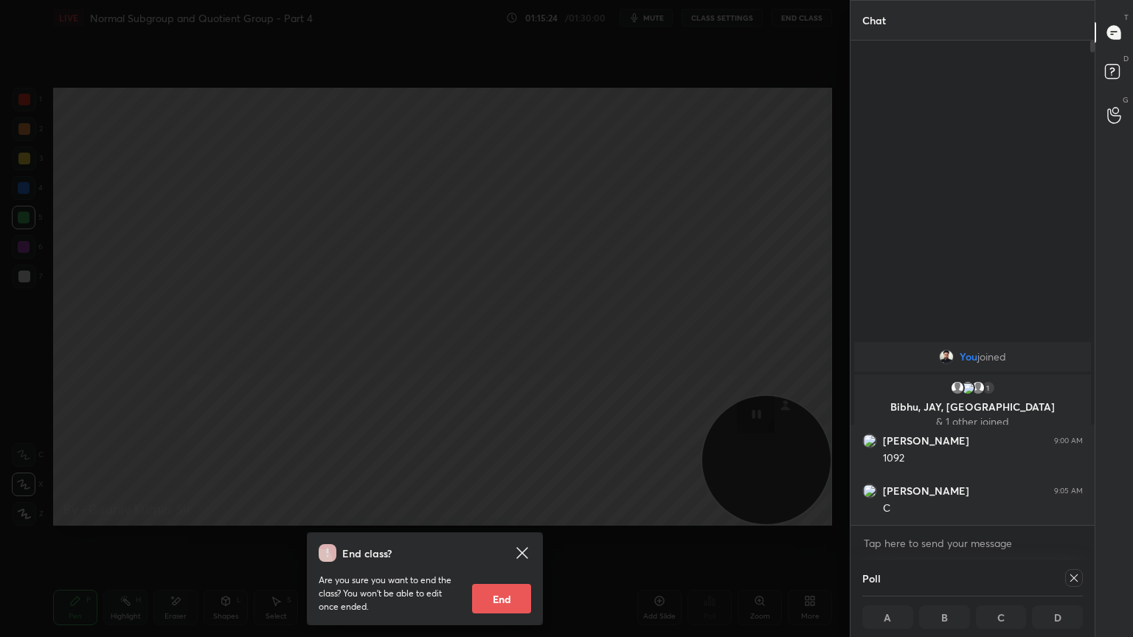
click at [519, 518] on button "End" at bounding box center [501, 599] width 59 height 30
type textarea "x"
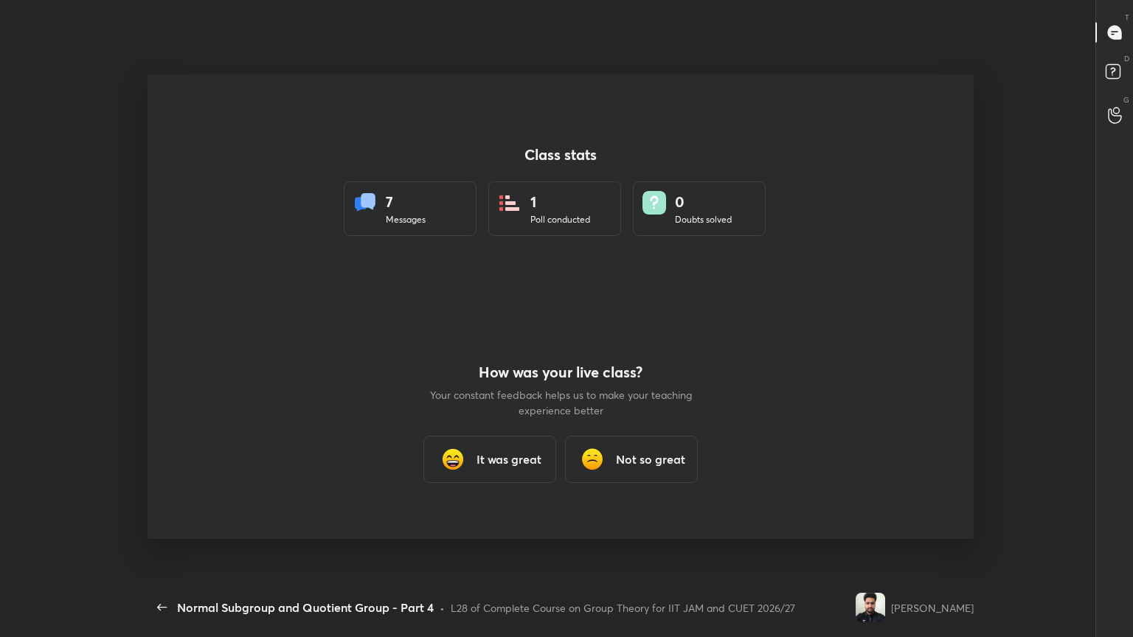
scroll to position [543, 838]
